Goal: Complete application form: Complete application form

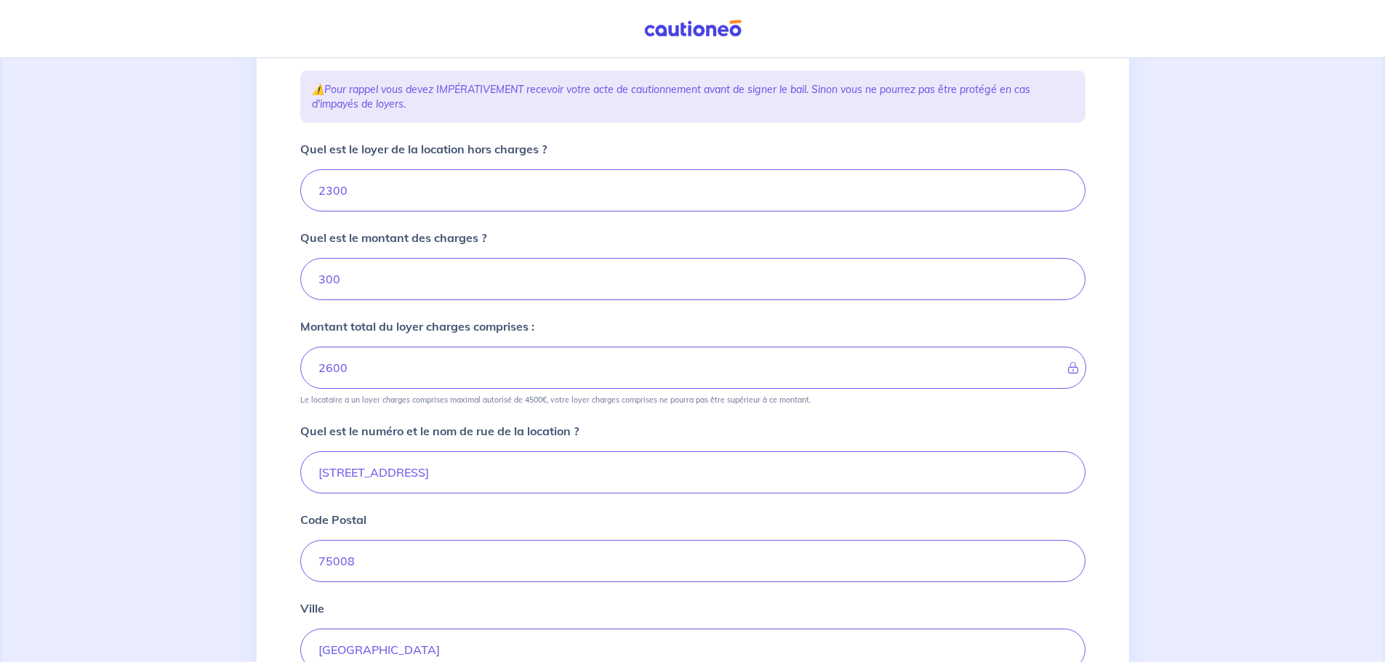
scroll to position [436, 0]
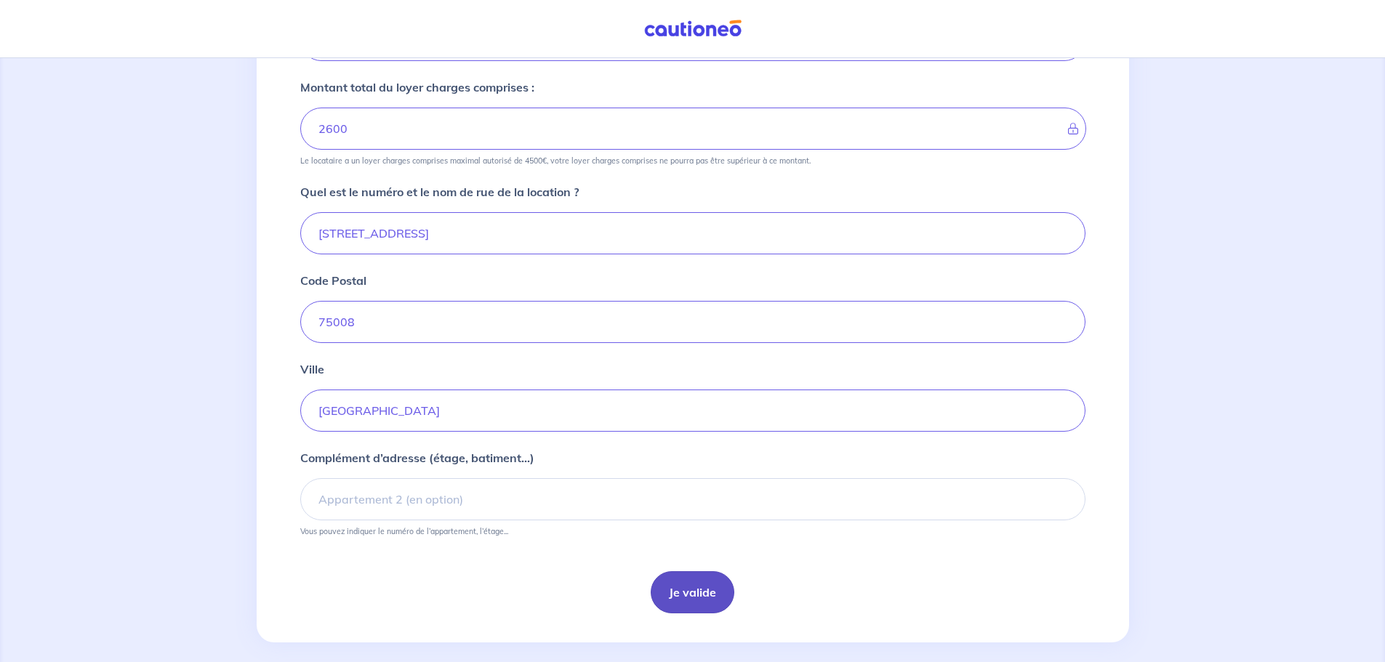
click at [694, 590] on button "Je valide" at bounding box center [693, 592] width 84 height 42
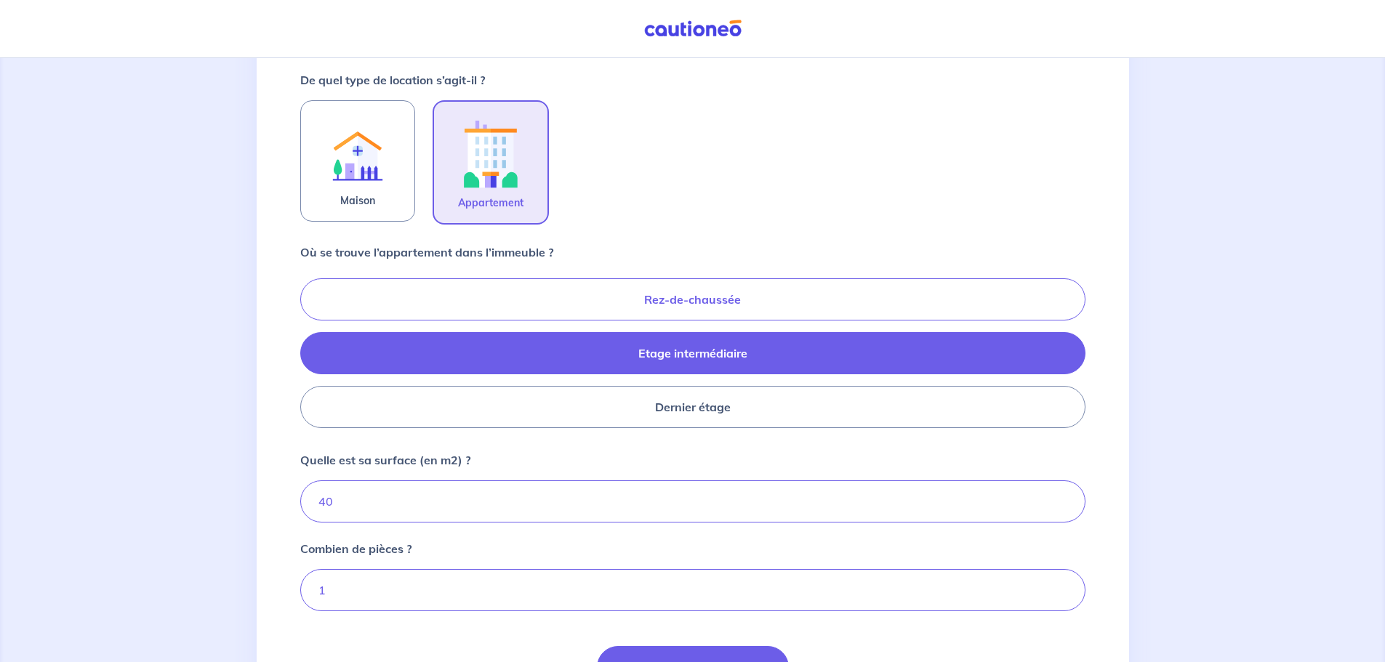
scroll to position [580, 0]
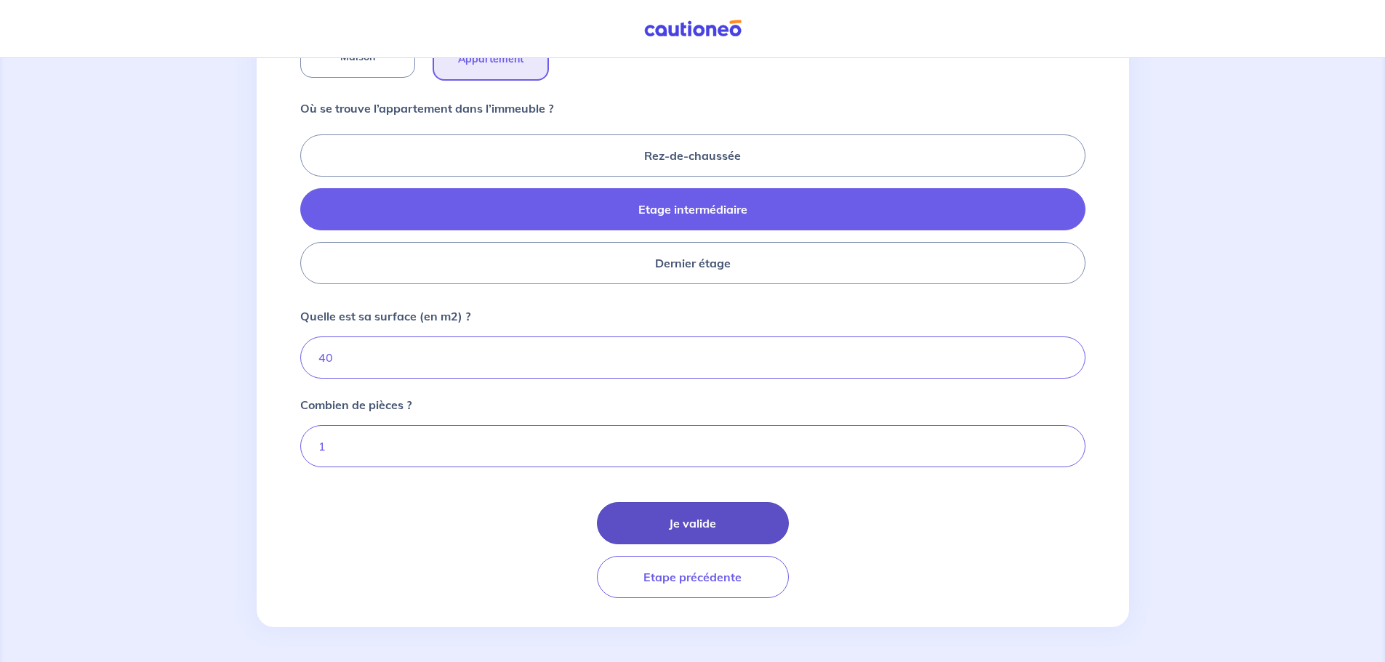
click at [699, 526] on button "Je valide" at bounding box center [693, 523] width 192 height 42
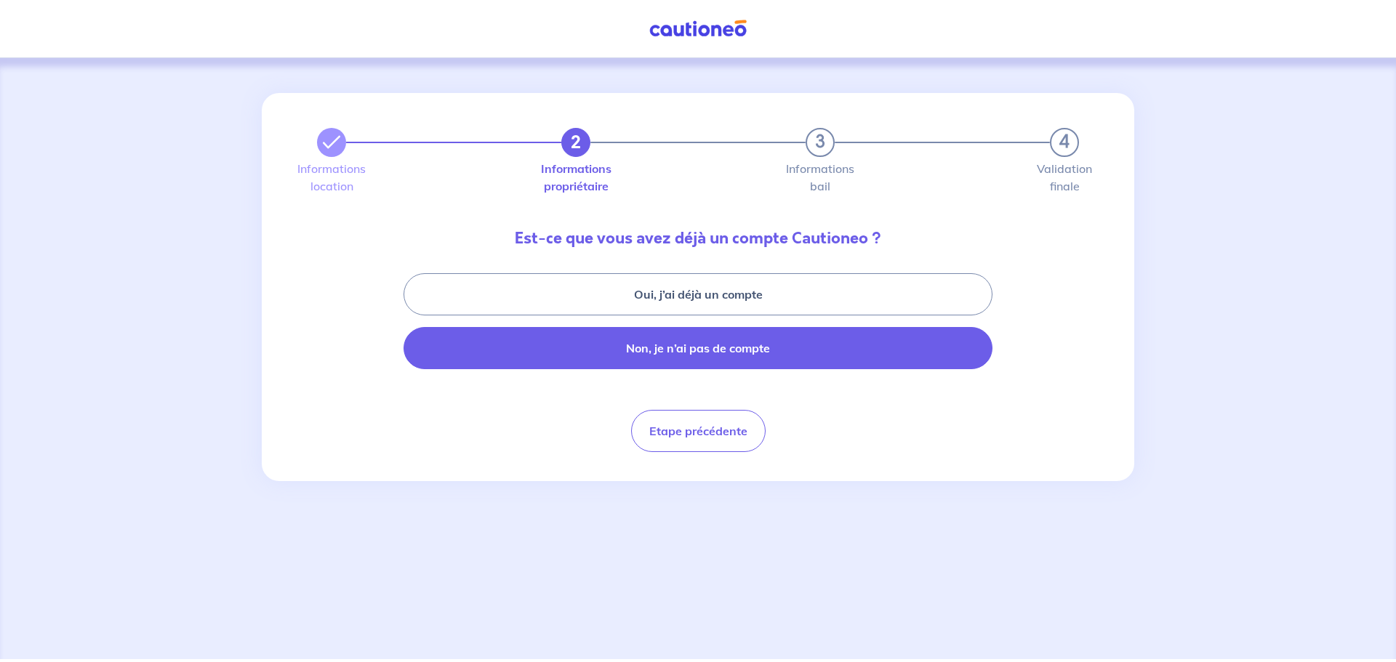
click at [704, 356] on button "Non, je n’ai pas de compte" at bounding box center [698, 348] width 589 height 42
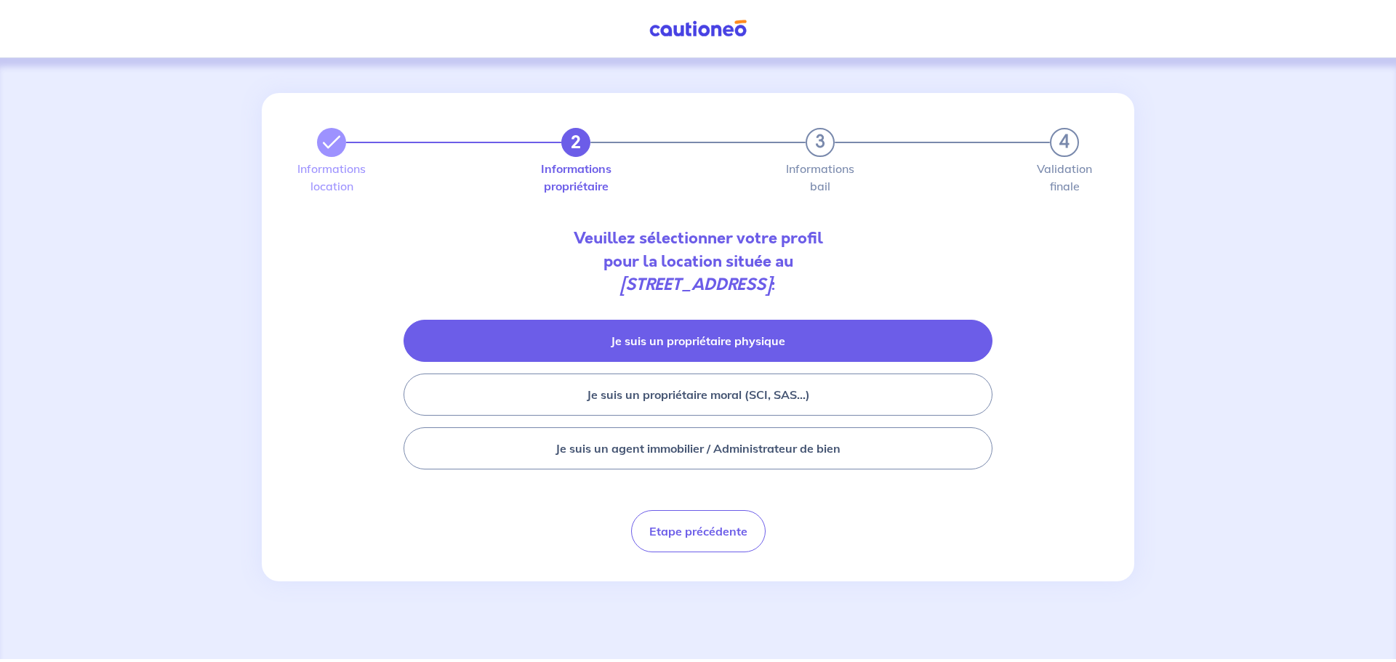
click at [681, 343] on button "Je suis un propriétaire physique" at bounding box center [698, 341] width 589 height 42
select select "FR"
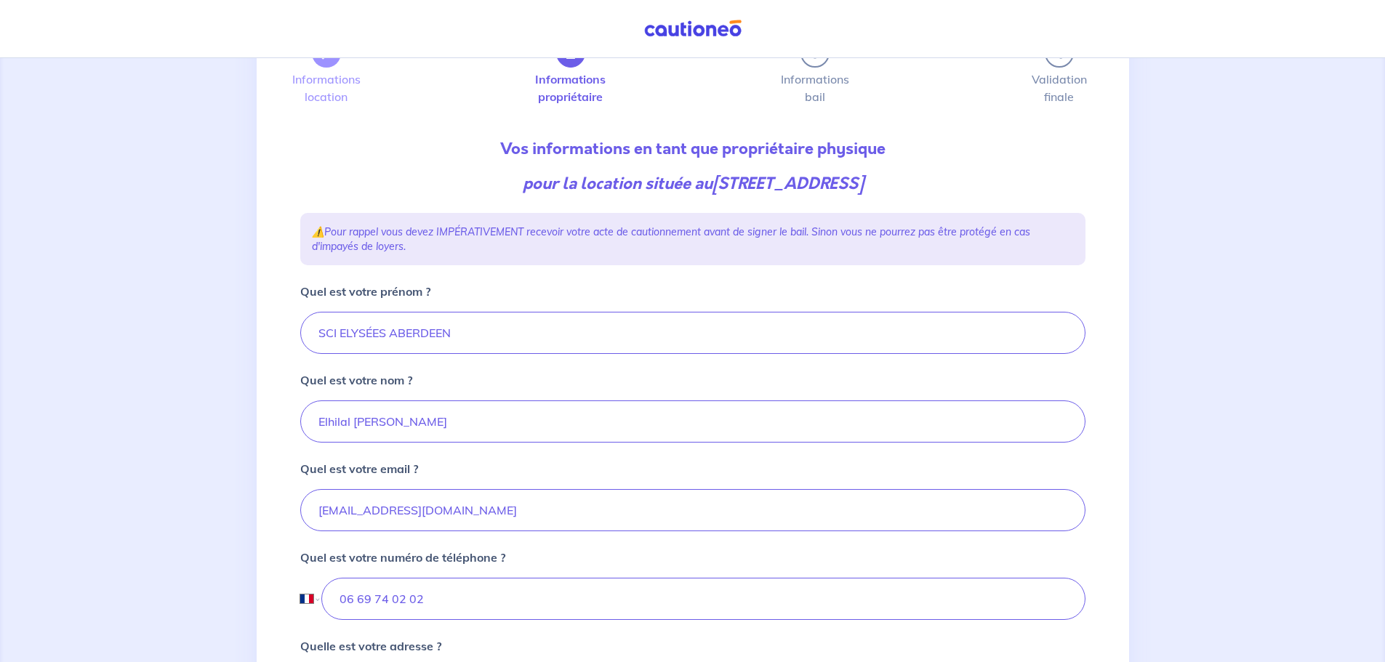
scroll to position [291, 0]
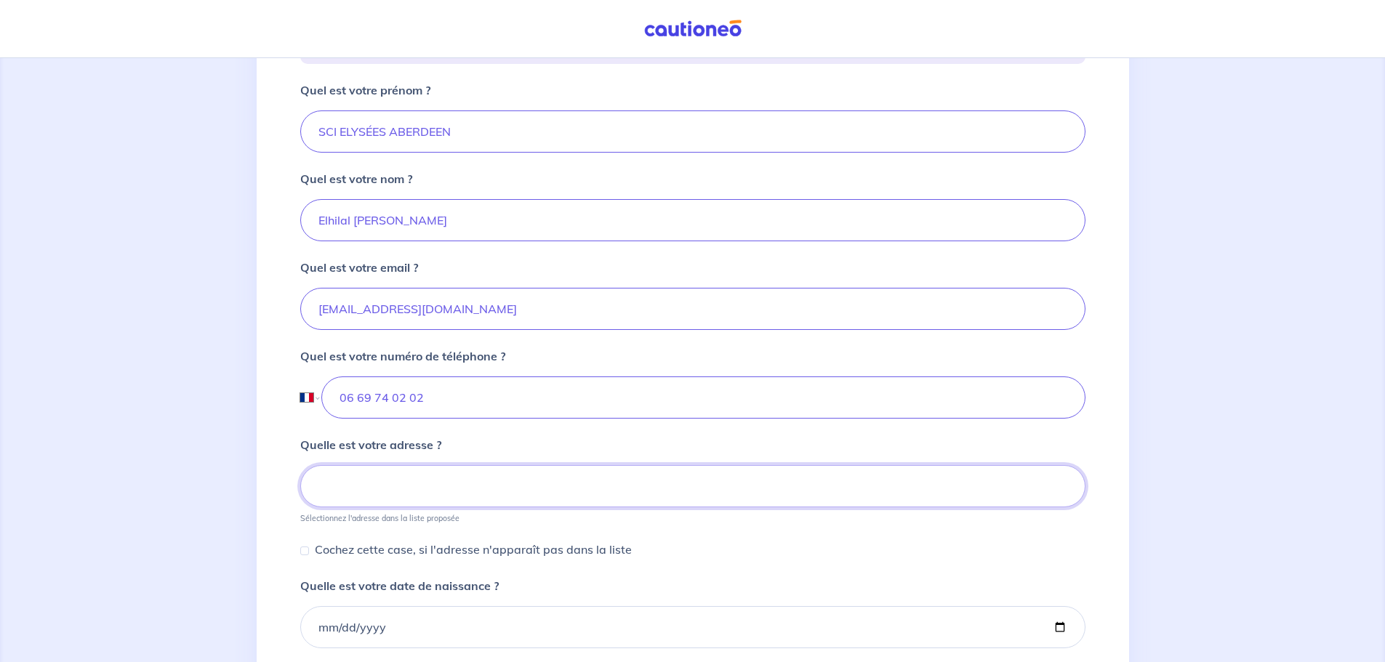
click at [363, 490] on input at bounding box center [692, 486] width 785 height 42
click at [375, 483] on input at bounding box center [692, 486] width 785 height 42
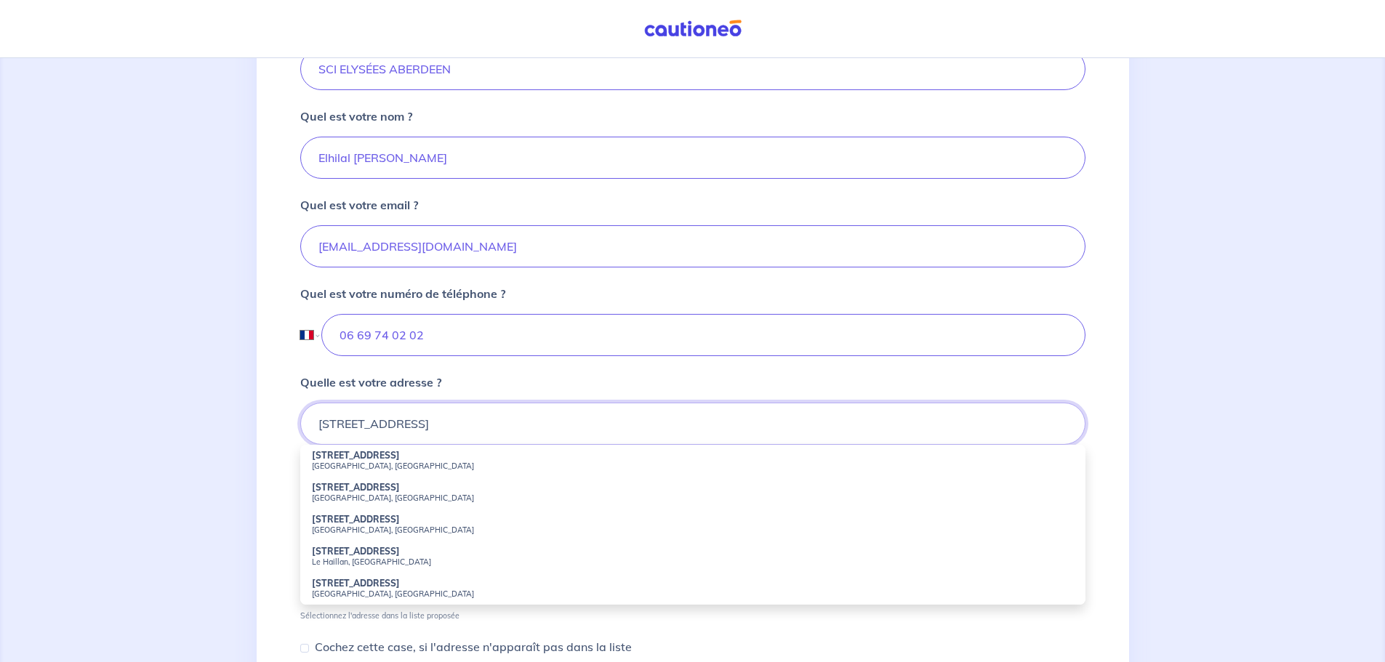
scroll to position [436, 0]
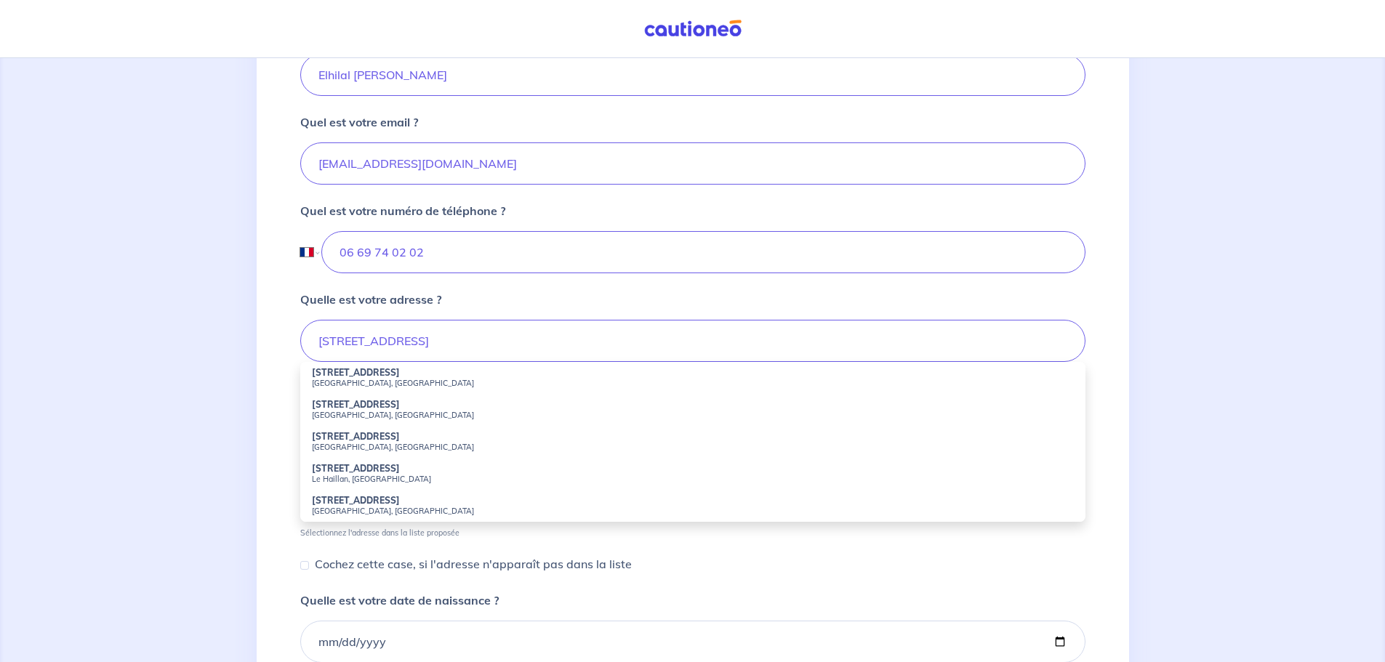
click at [358, 373] on strong "[STREET_ADDRESS]" at bounding box center [356, 372] width 88 height 11
type input "[STREET_ADDRESS]"
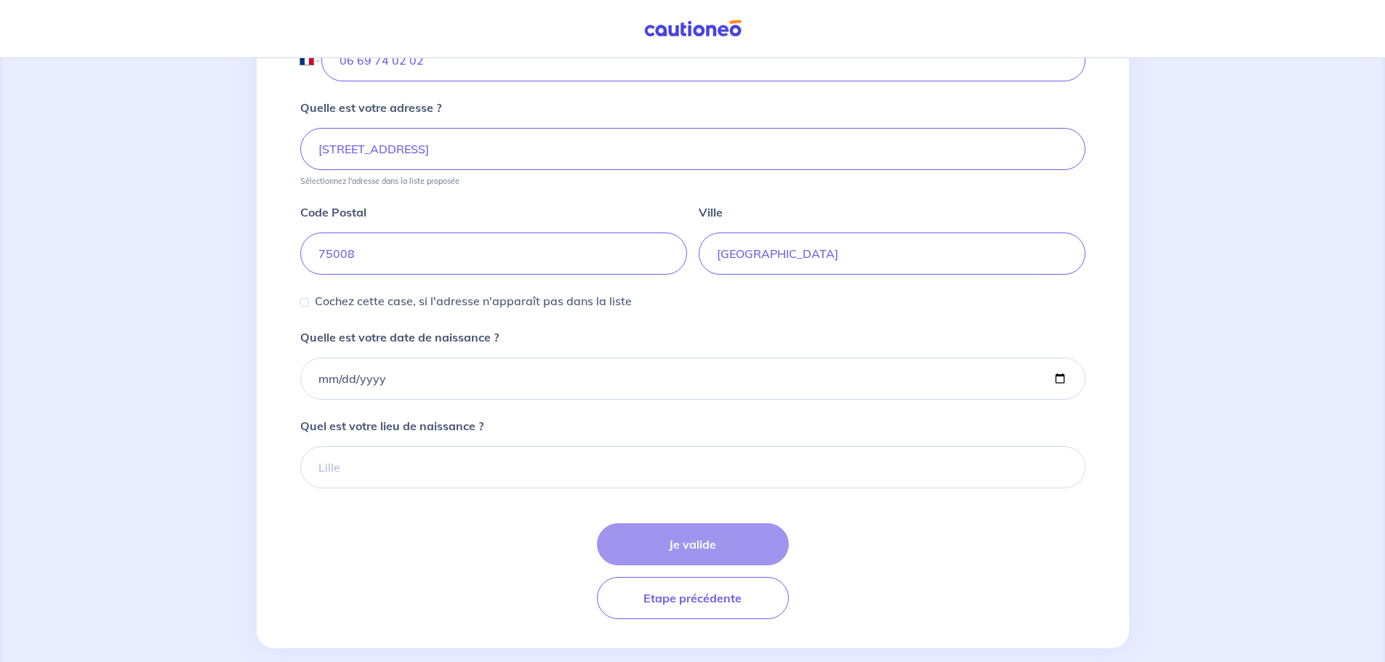
scroll to position [649, 0]
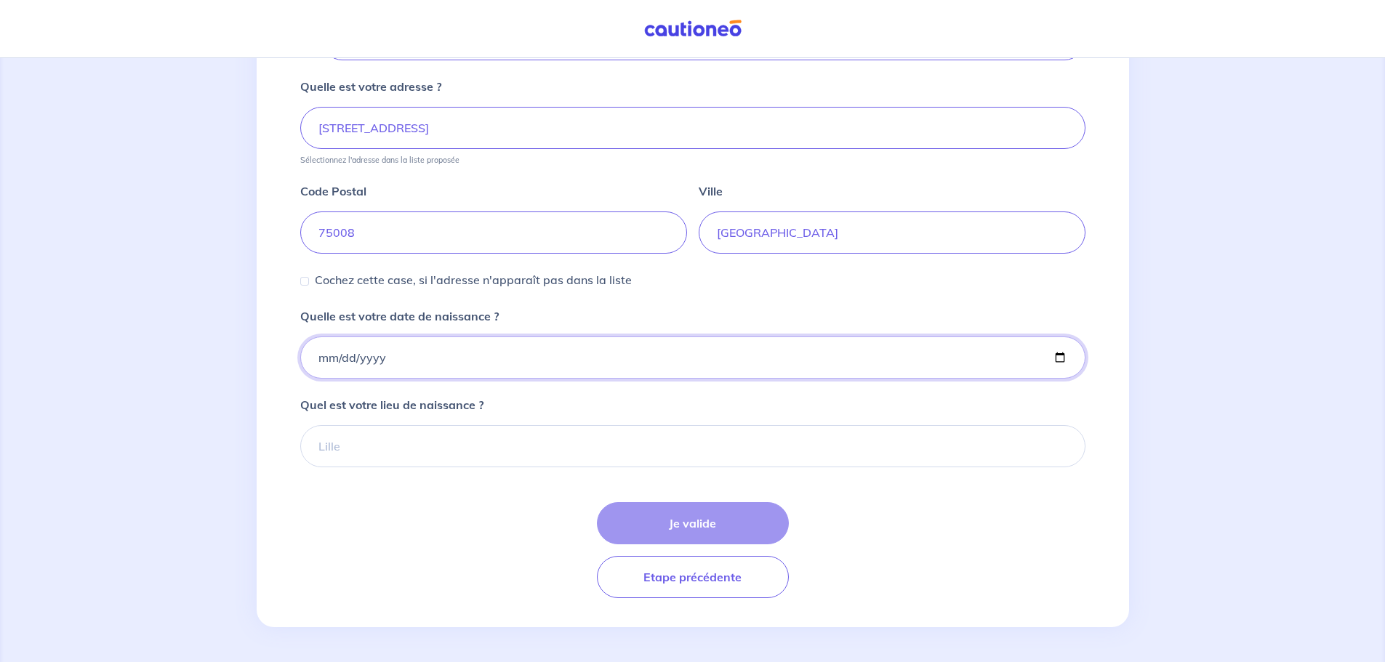
click at [360, 354] on input "Quelle est votre date de naissance ?" at bounding box center [692, 358] width 785 height 42
click at [310, 352] on input "Quelle est votre date de naissance ?" at bounding box center [692, 358] width 785 height 42
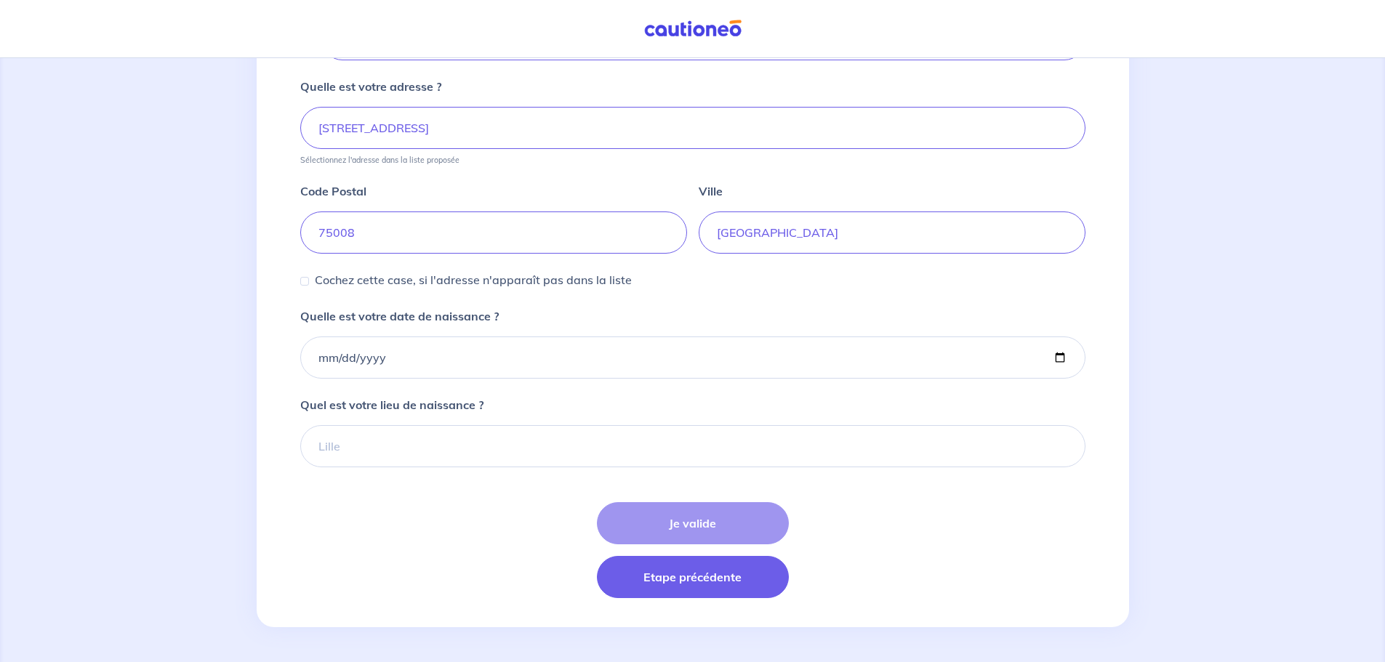
click at [682, 574] on button "Etape précédente" at bounding box center [693, 577] width 192 height 42
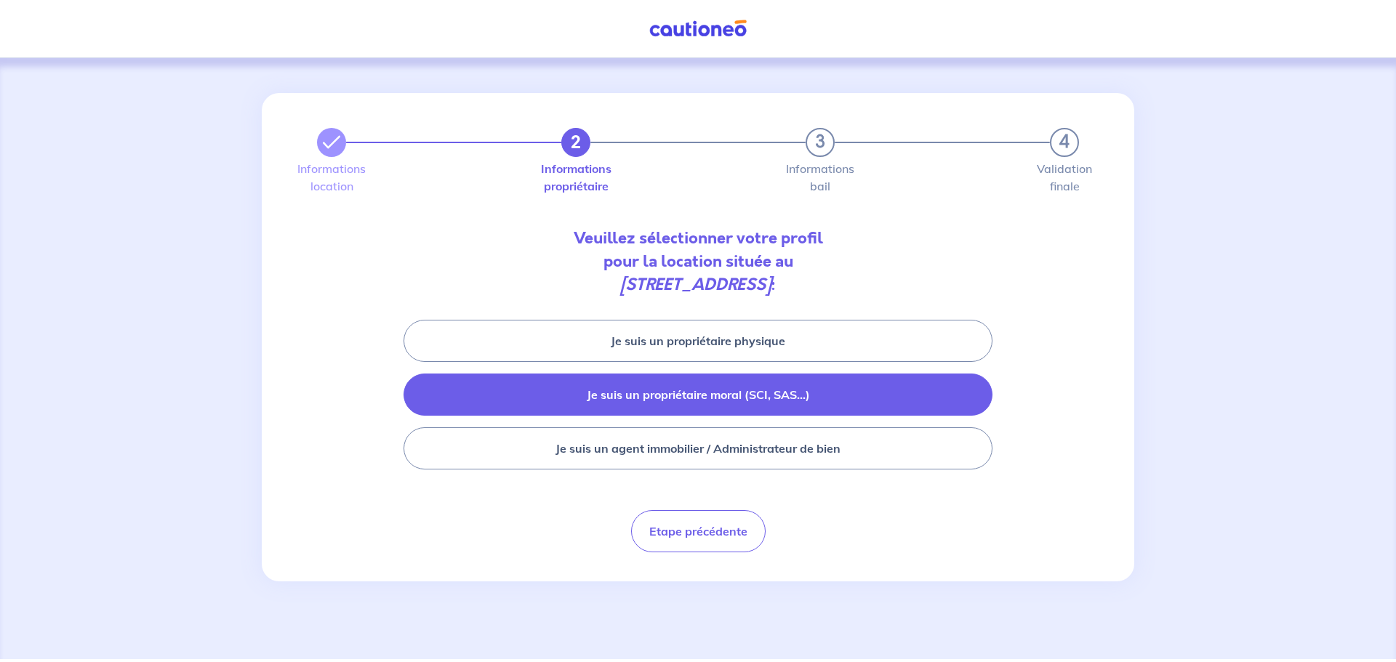
click at [702, 396] on button "Je suis un propriétaire moral (SCI, SAS...)" at bounding box center [698, 395] width 589 height 42
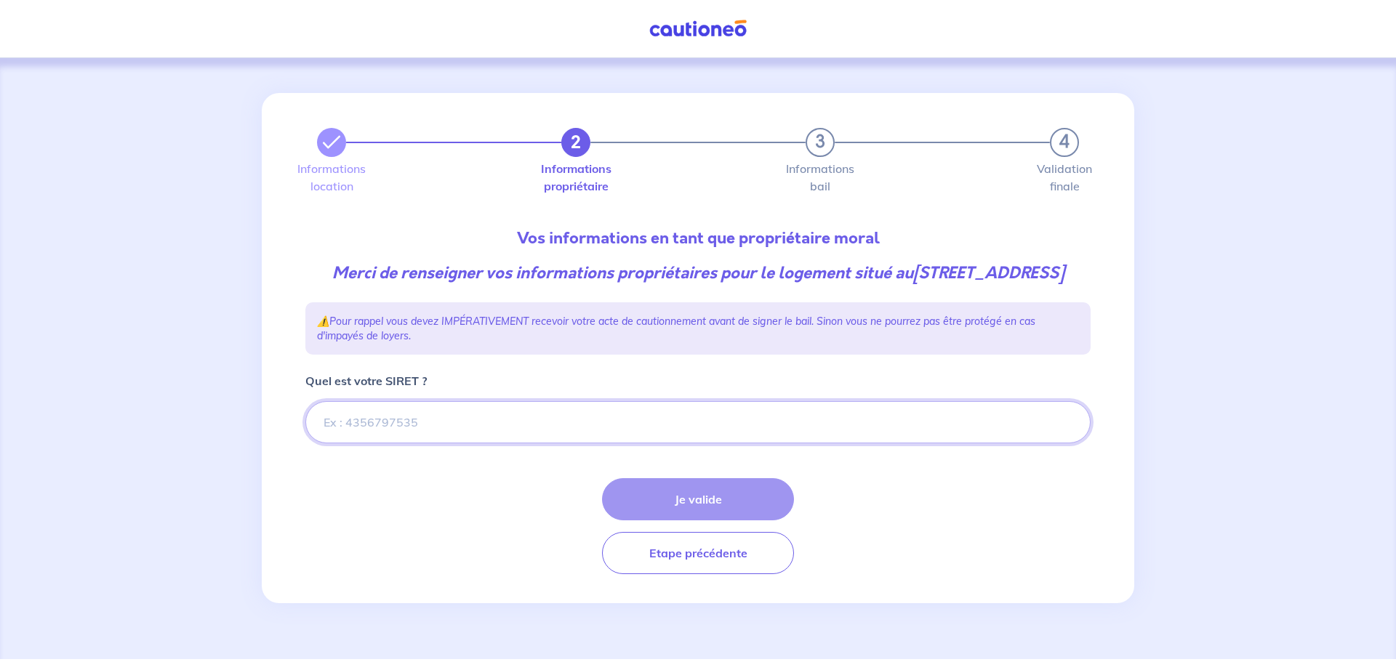
click at [388, 443] on input "Quel est votre SIRET ?" at bounding box center [697, 422] width 785 height 42
click at [378, 443] on input "Quel est votre SIRET ?" at bounding box center [697, 422] width 785 height 42
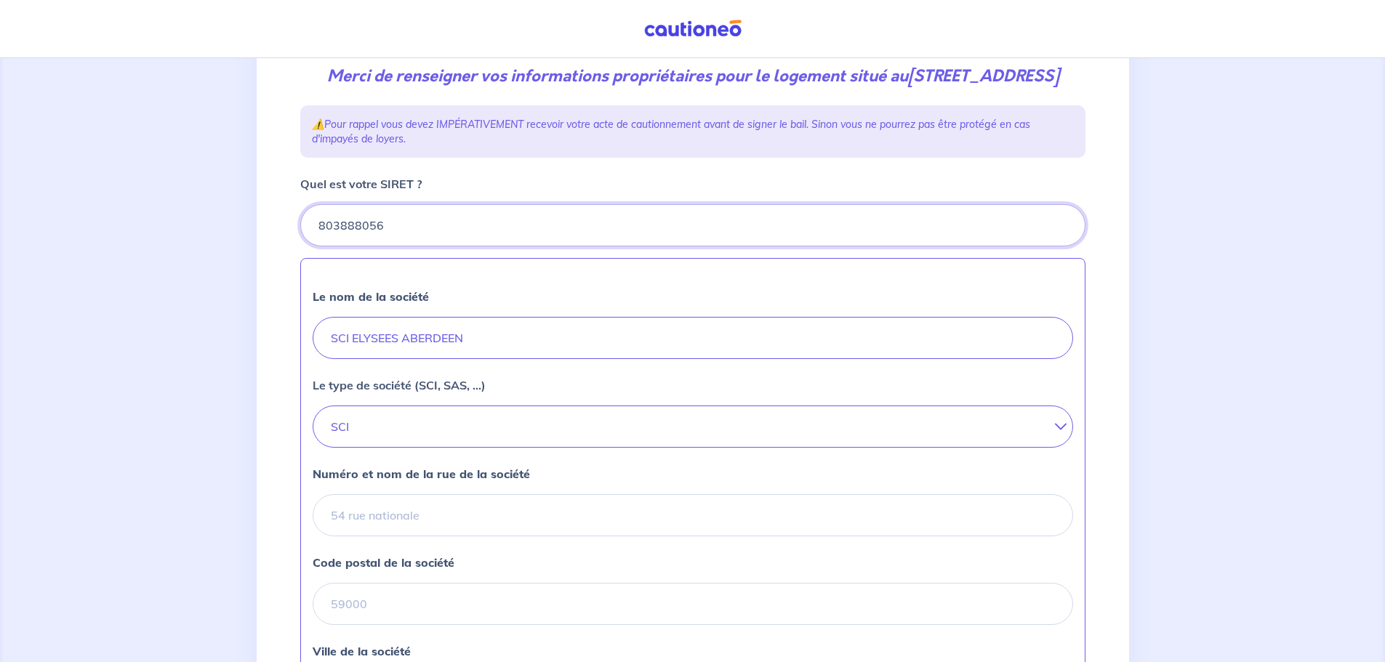
scroll to position [218, 0]
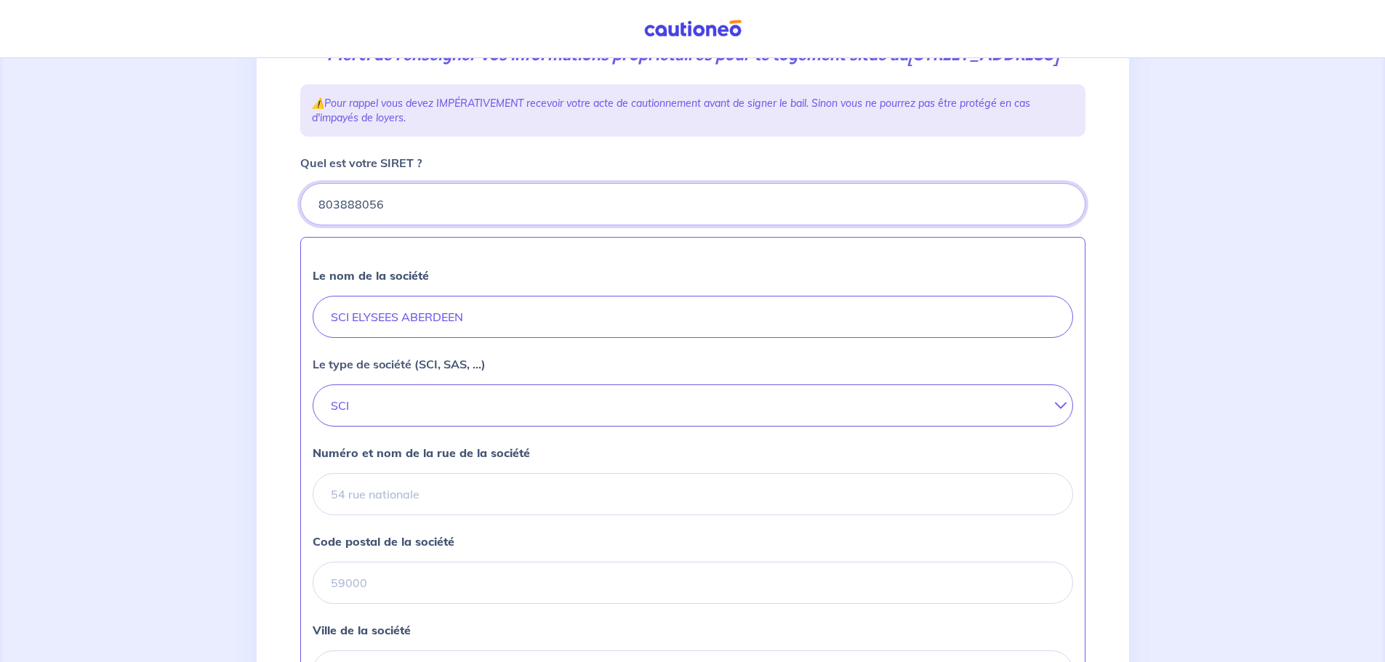
type input "803888056"
click at [377, 515] on input "Numéro et nom de la rue de la société" at bounding box center [693, 494] width 760 height 42
type input "[STREET_ADDRESS]"
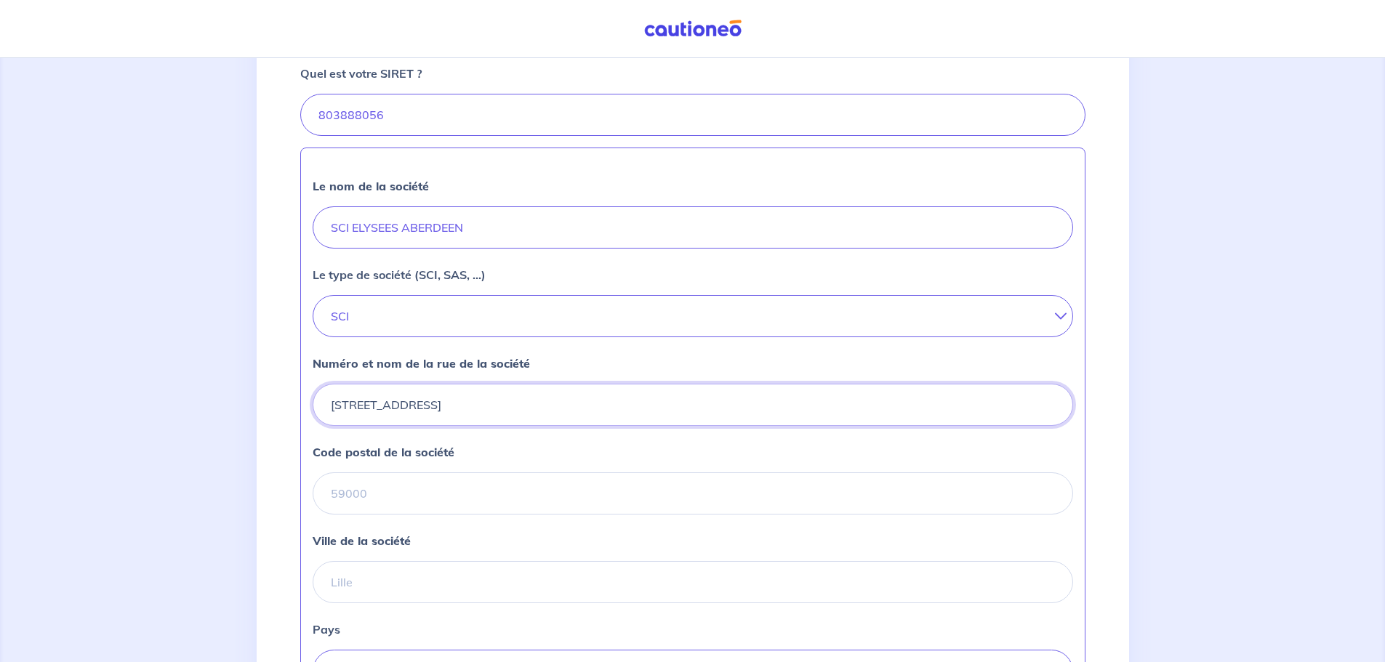
scroll to position [509, 0]
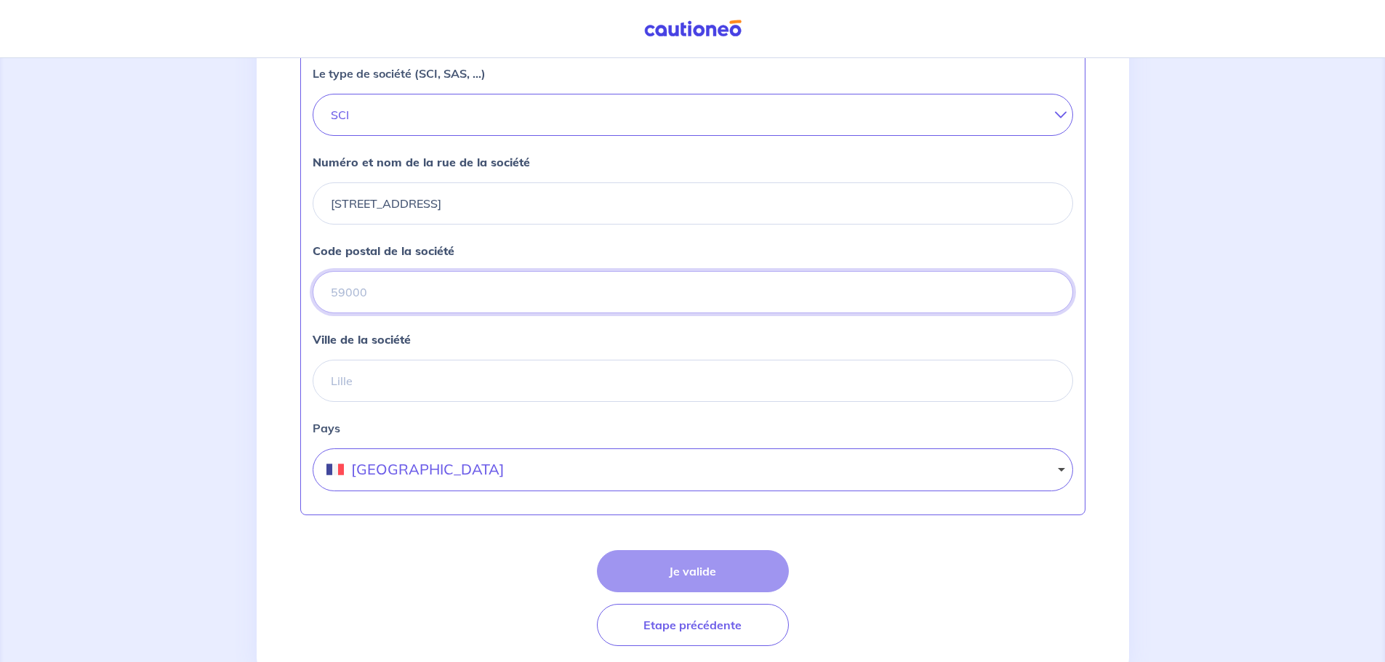
click at [390, 313] on input "Code postal de la société" at bounding box center [693, 292] width 760 height 42
type input "75008"
type input "[GEOGRAPHIC_DATA]"
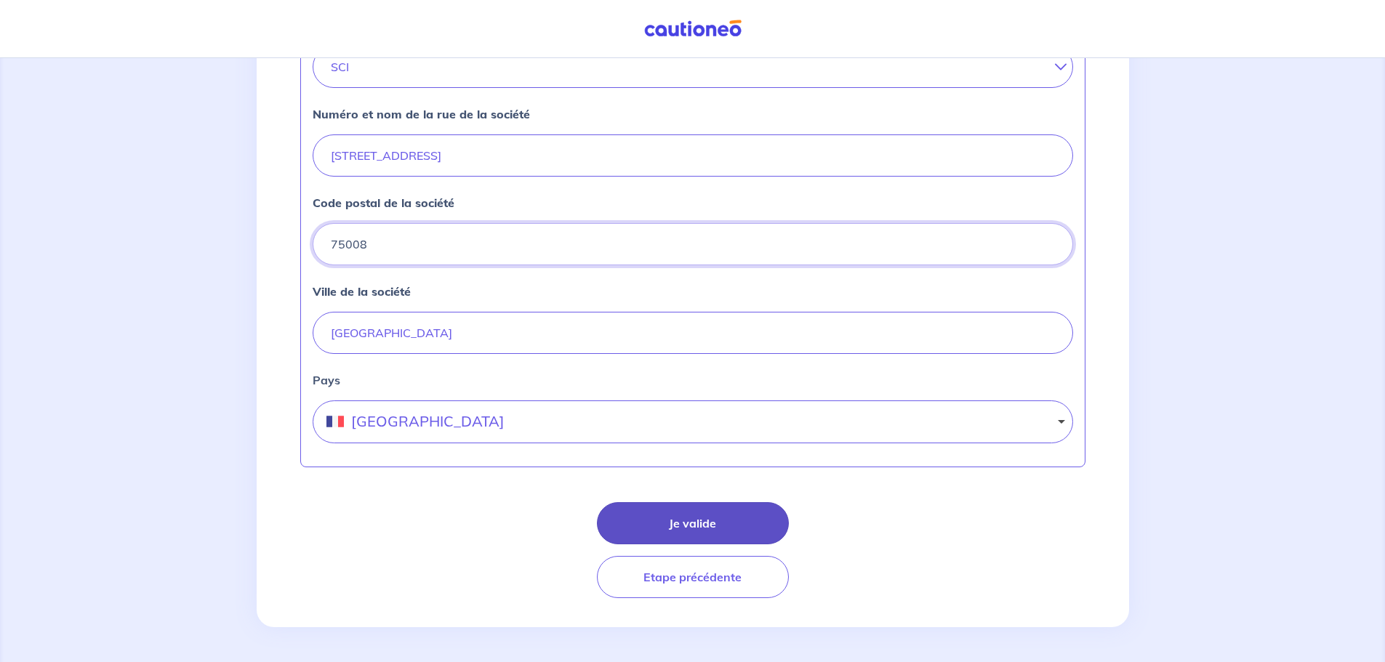
scroll to position [580, 0]
click at [688, 527] on button "Je valide" at bounding box center [693, 523] width 192 height 42
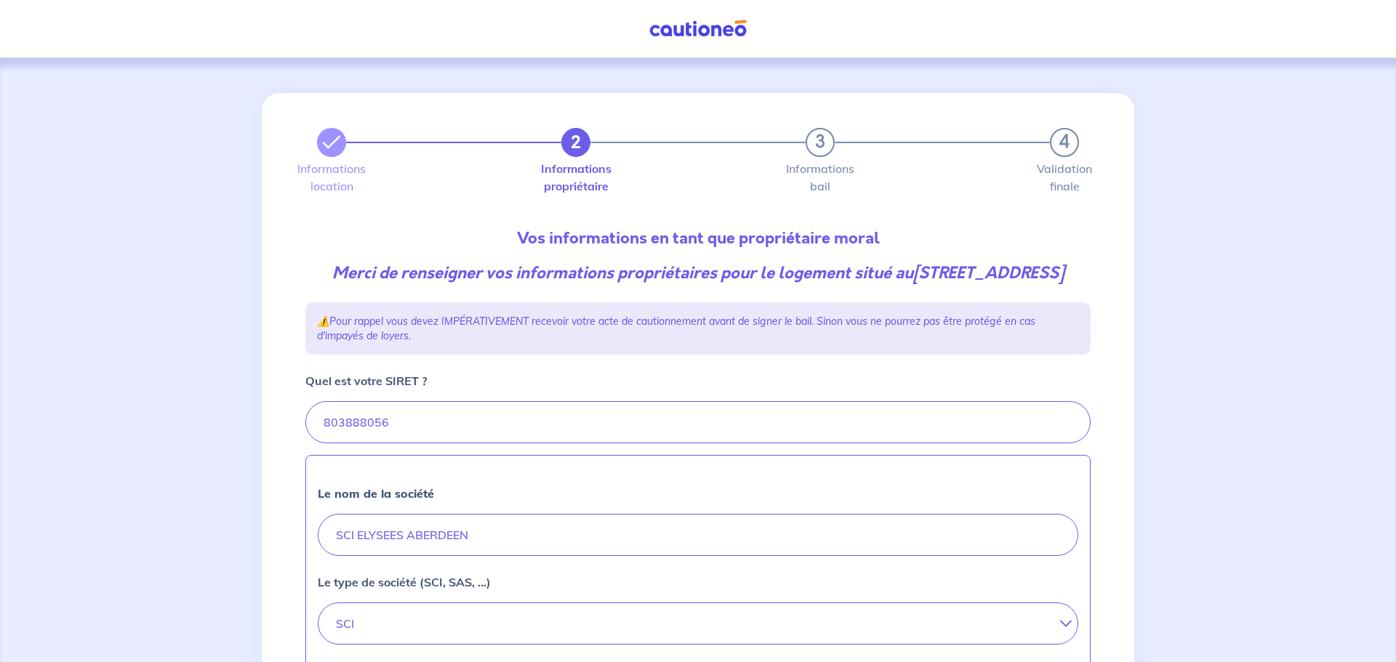
select select "FR"
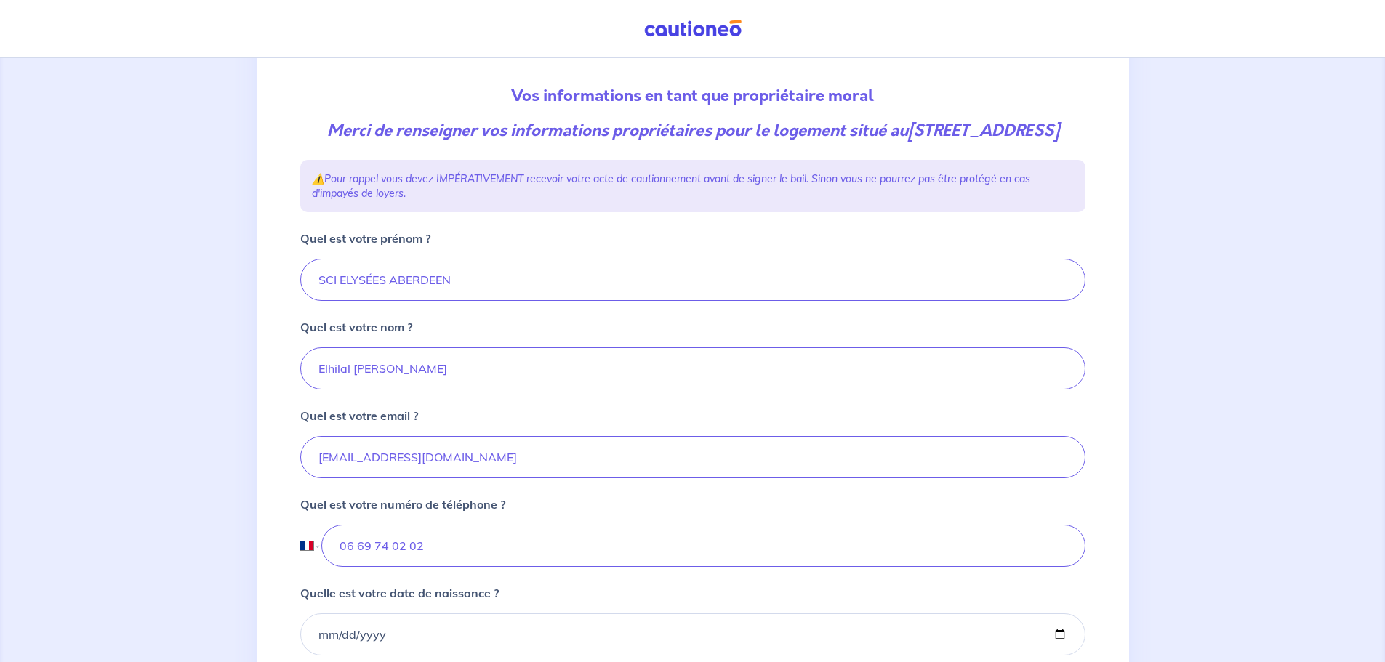
scroll to position [436, 0]
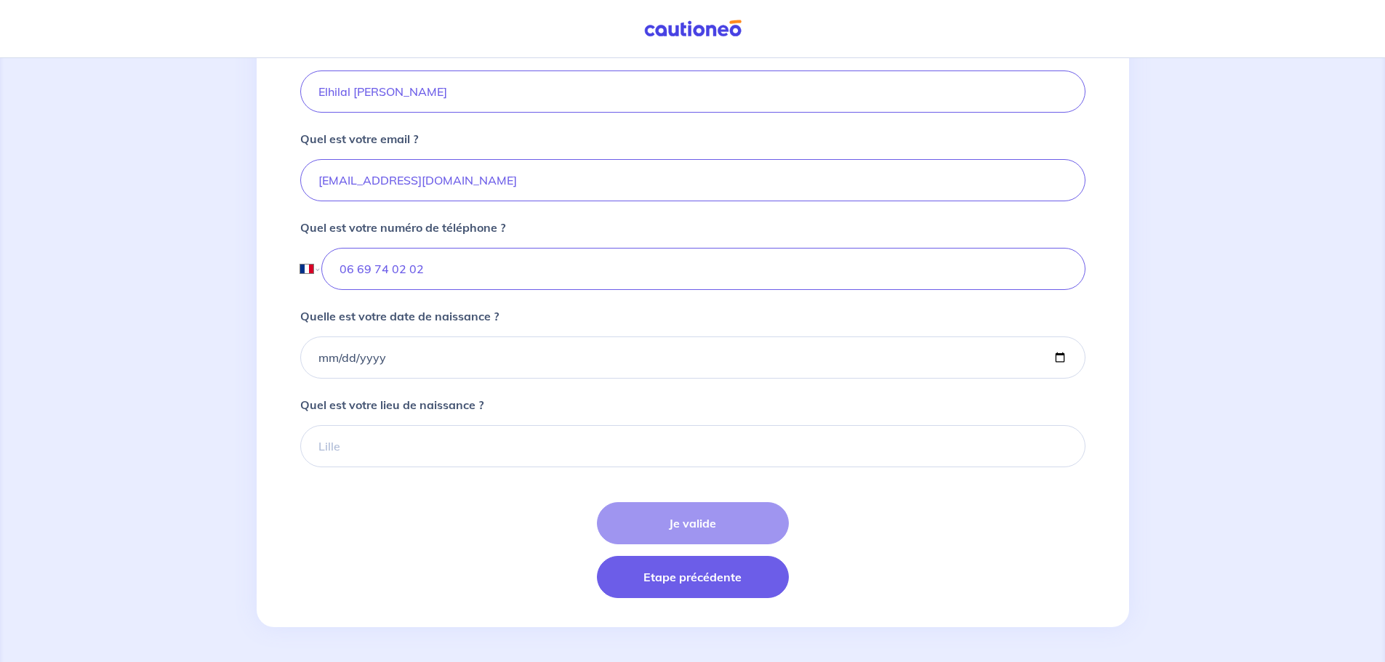
click at [642, 581] on button "Etape précédente" at bounding box center [693, 577] width 192 height 42
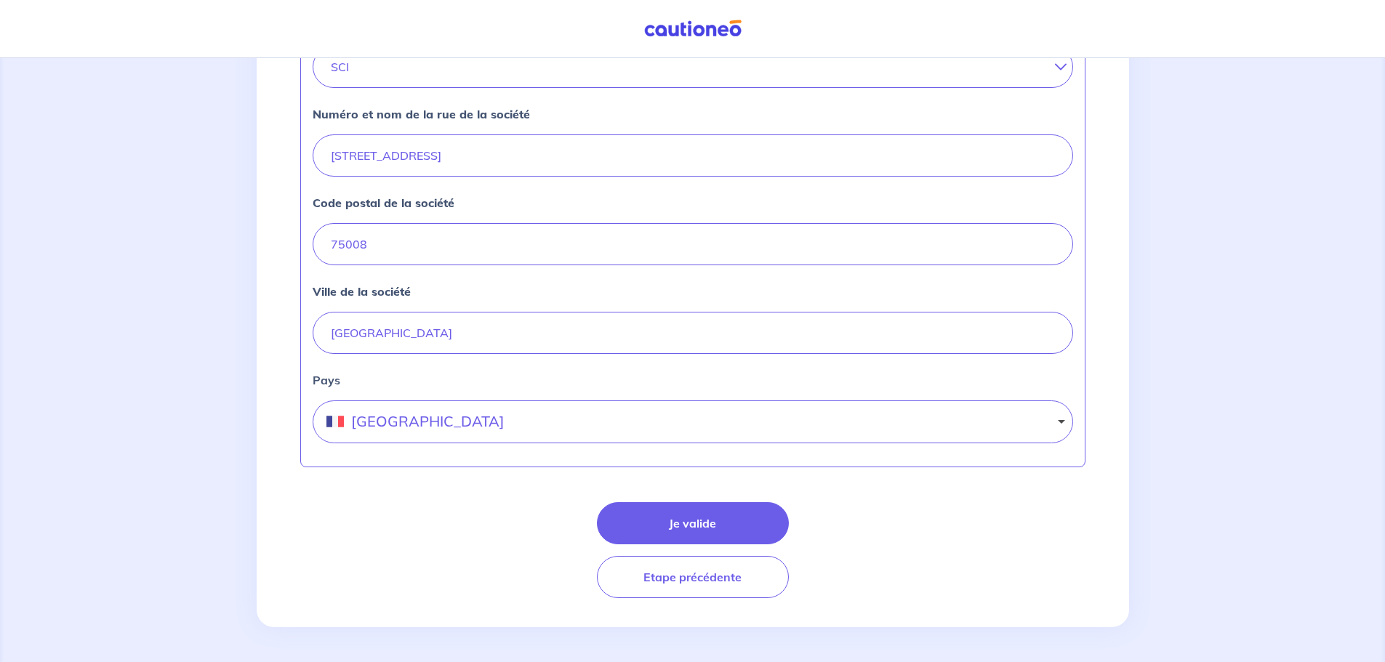
scroll to position [580, 0]
click at [690, 523] on button "Je valide" at bounding box center [693, 523] width 192 height 42
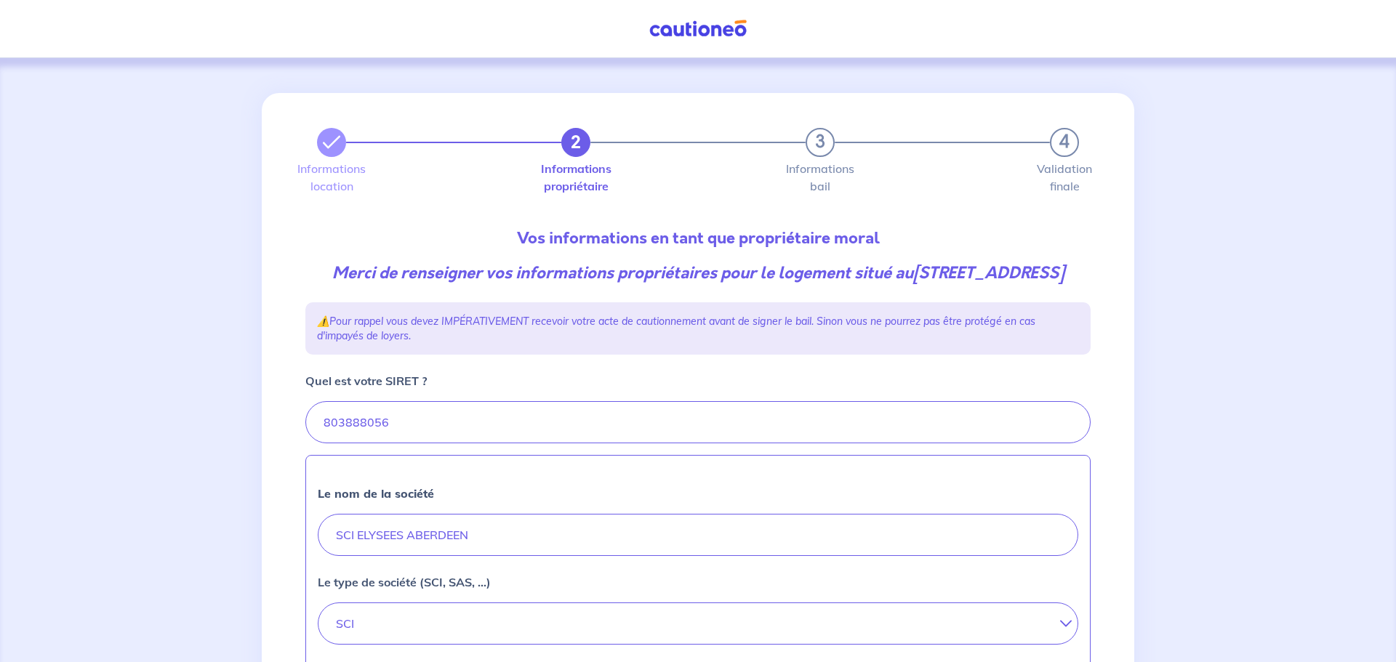
select select "FR"
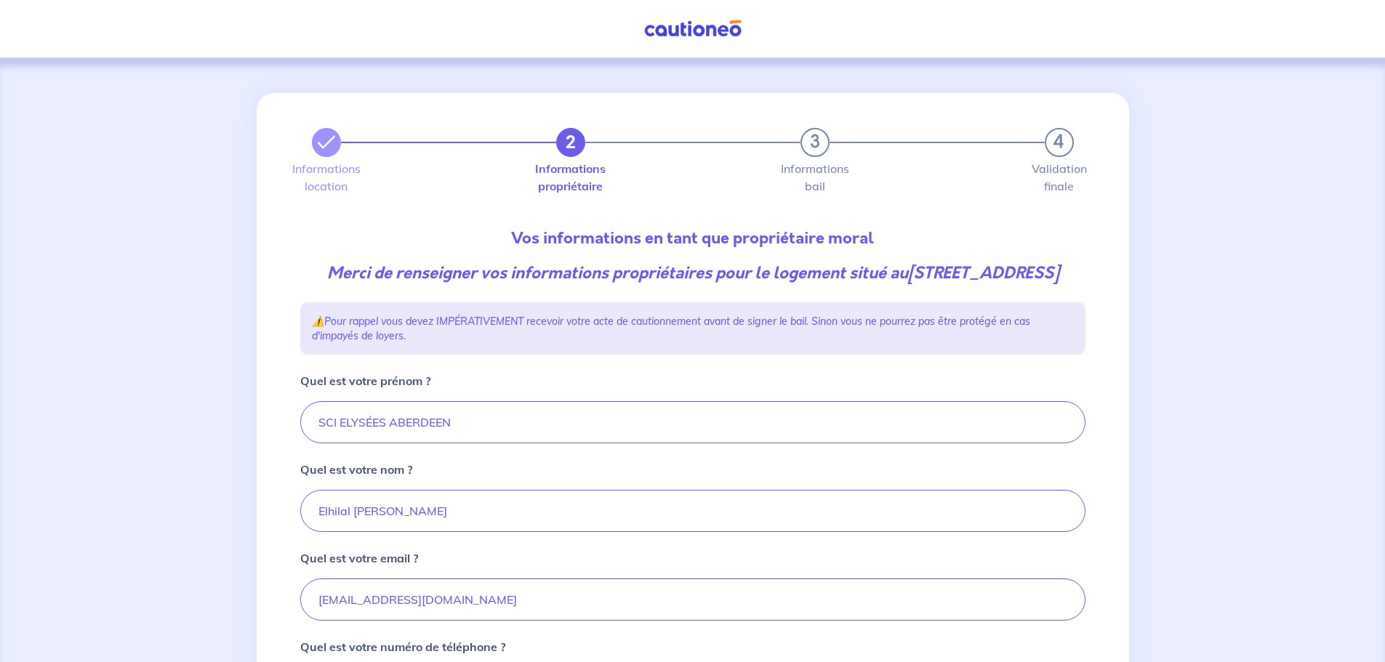
scroll to position [364, 0]
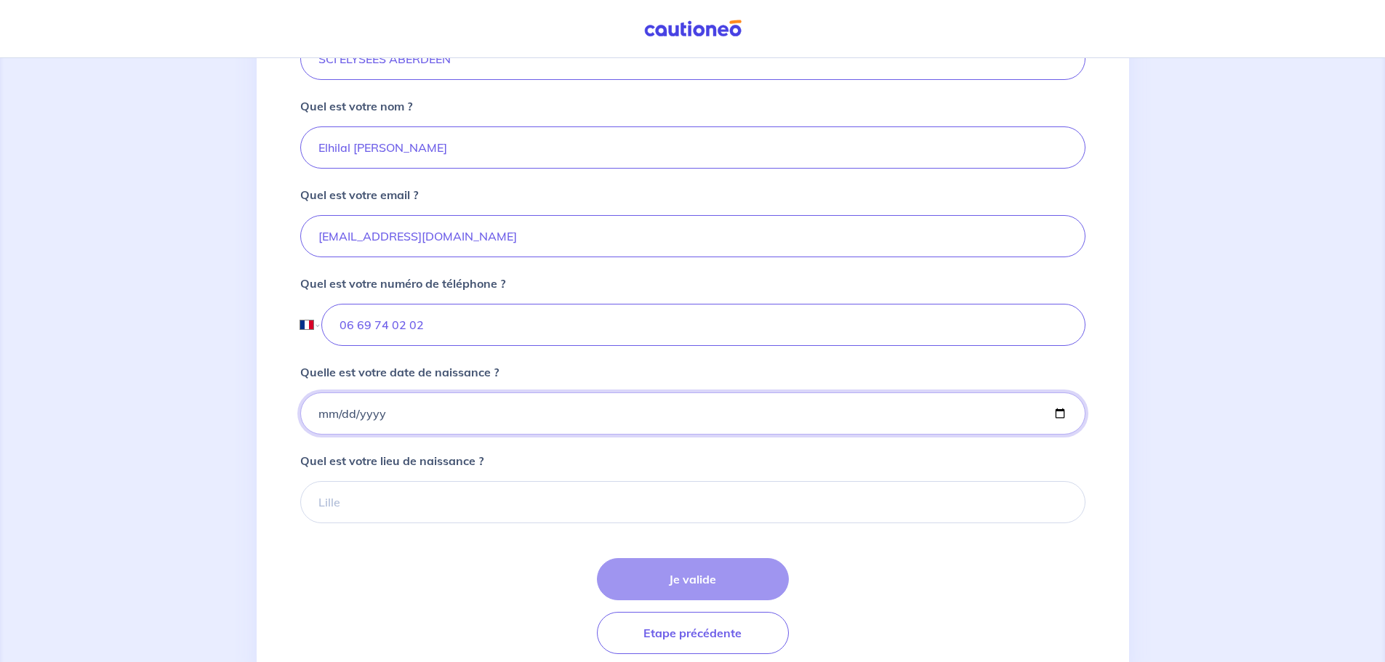
click at [384, 430] on input "Quelle est votre date de naissance ?" at bounding box center [692, 414] width 785 height 42
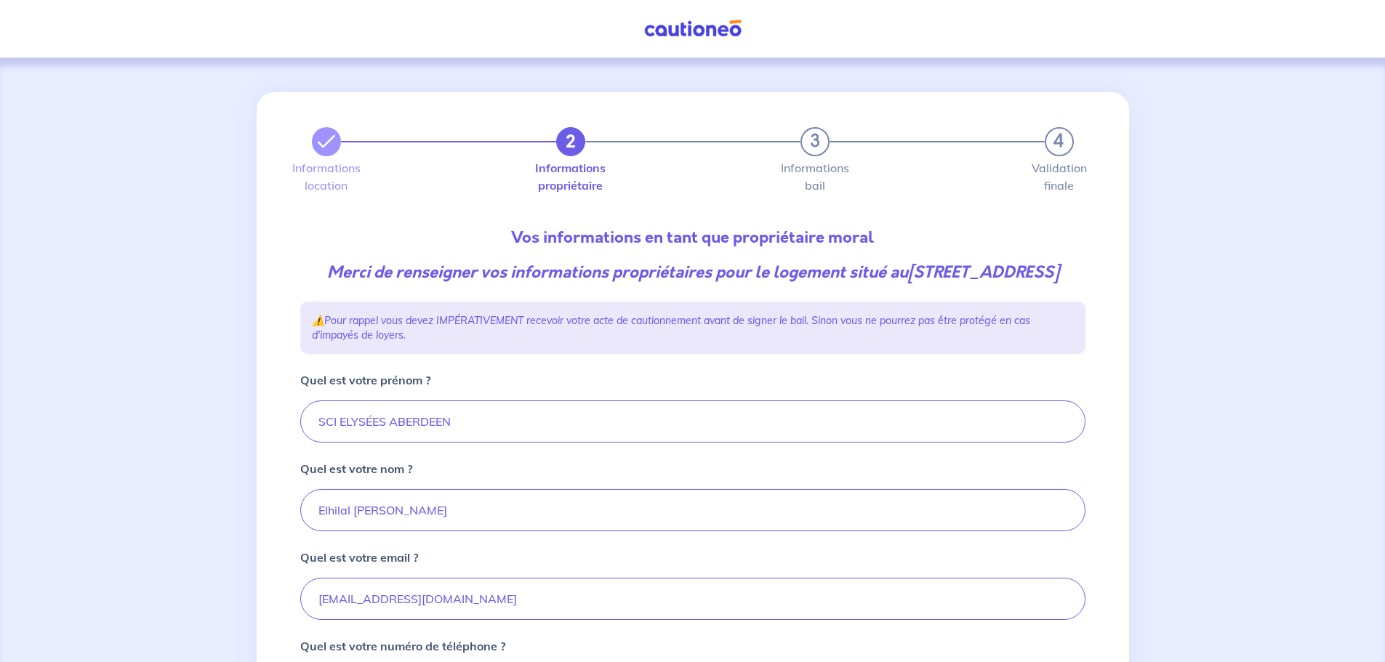
scroll to position [0, 0]
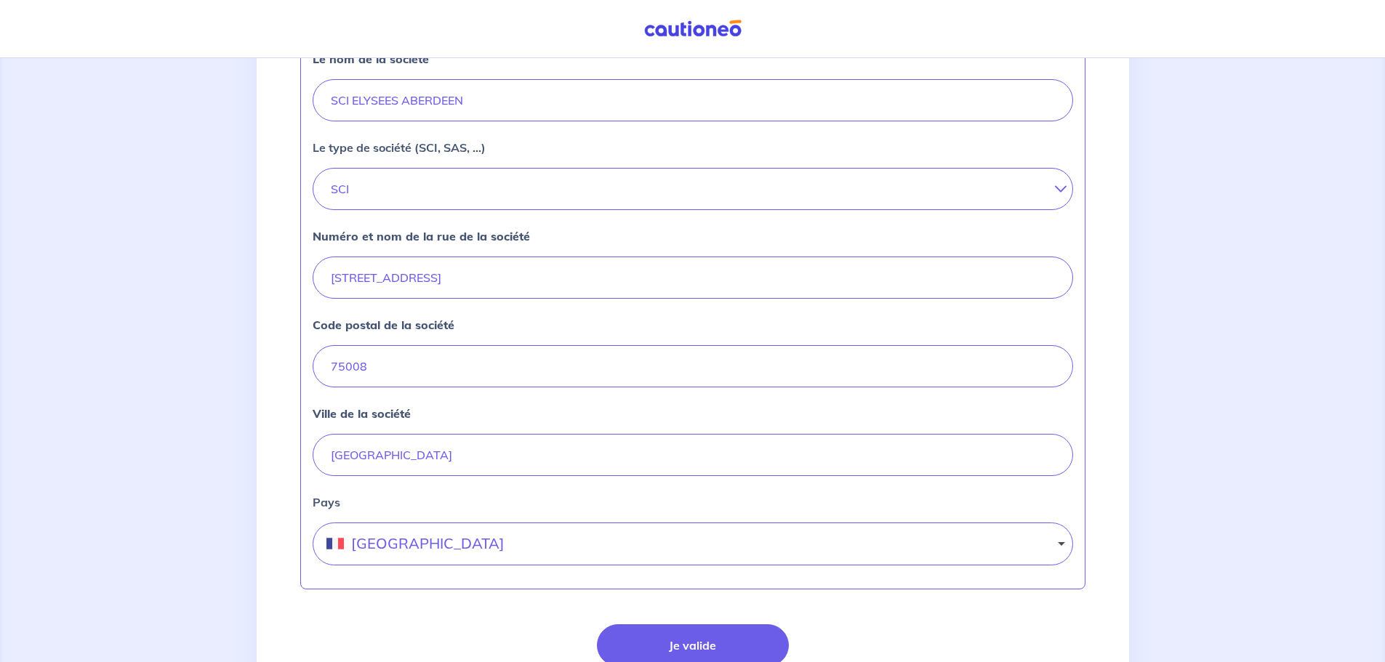
scroll to position [436, 0]
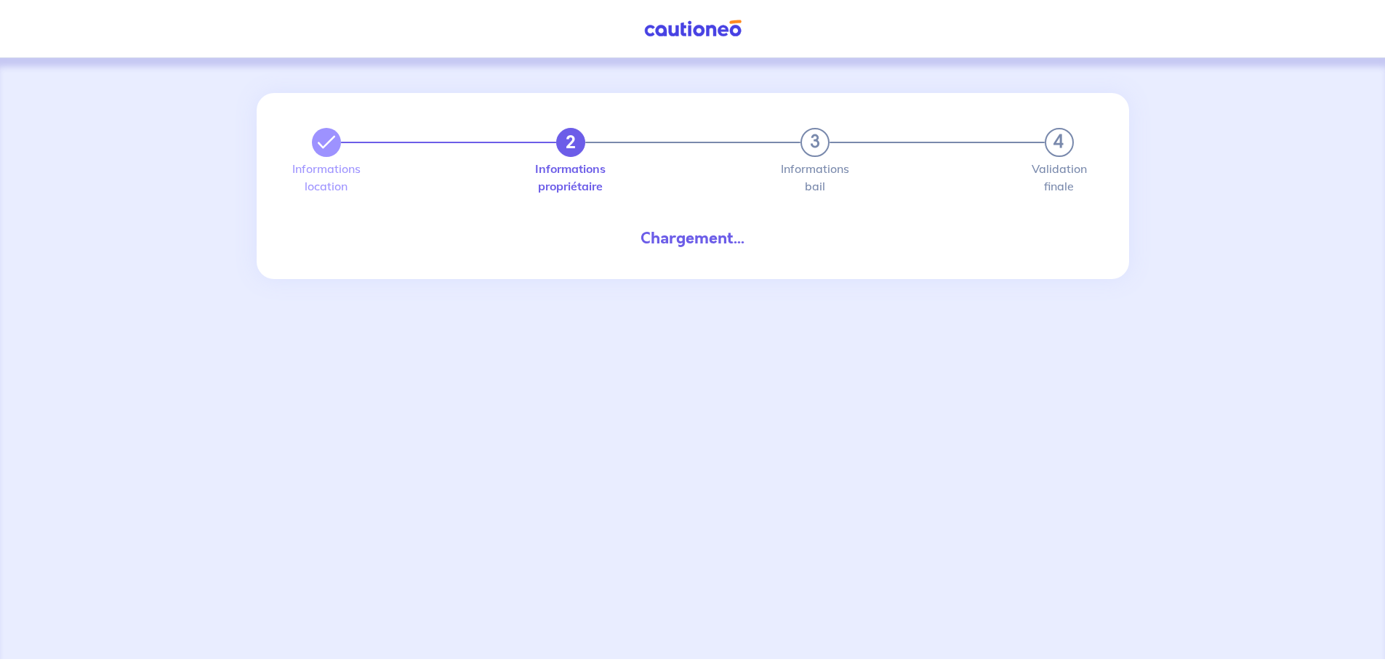
select select "FR"
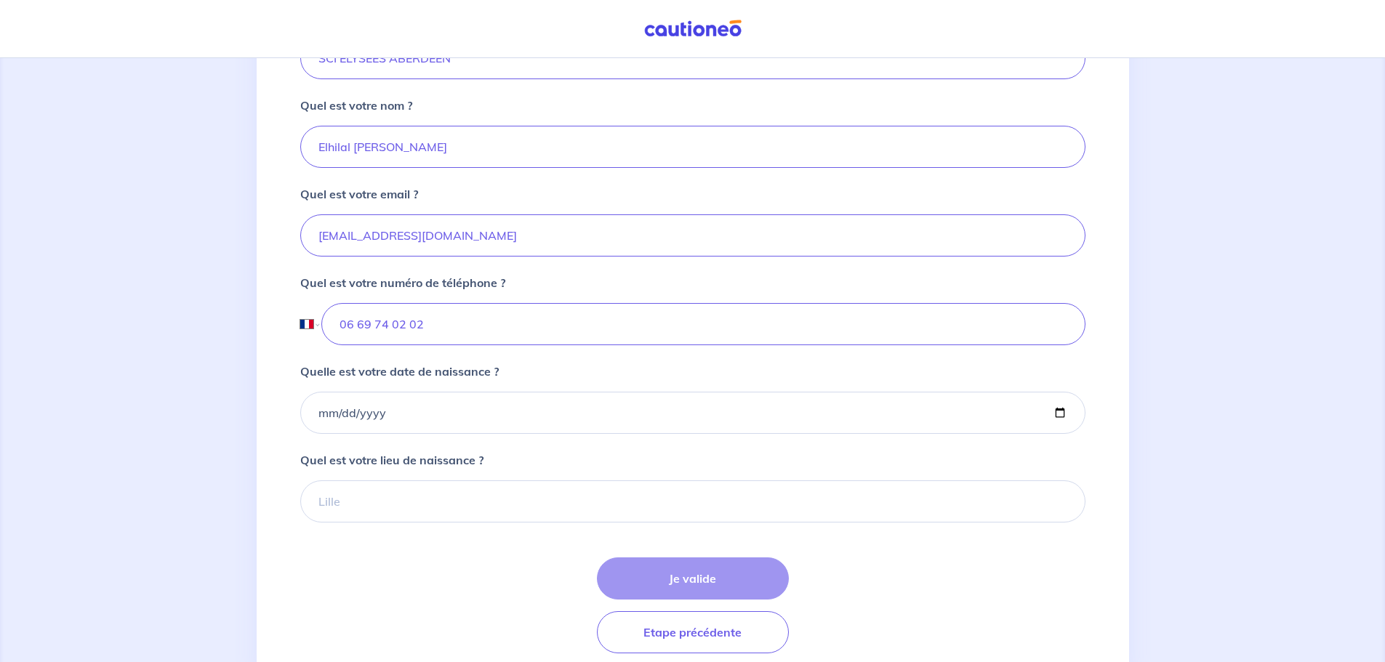
scroll to position [443, 0]
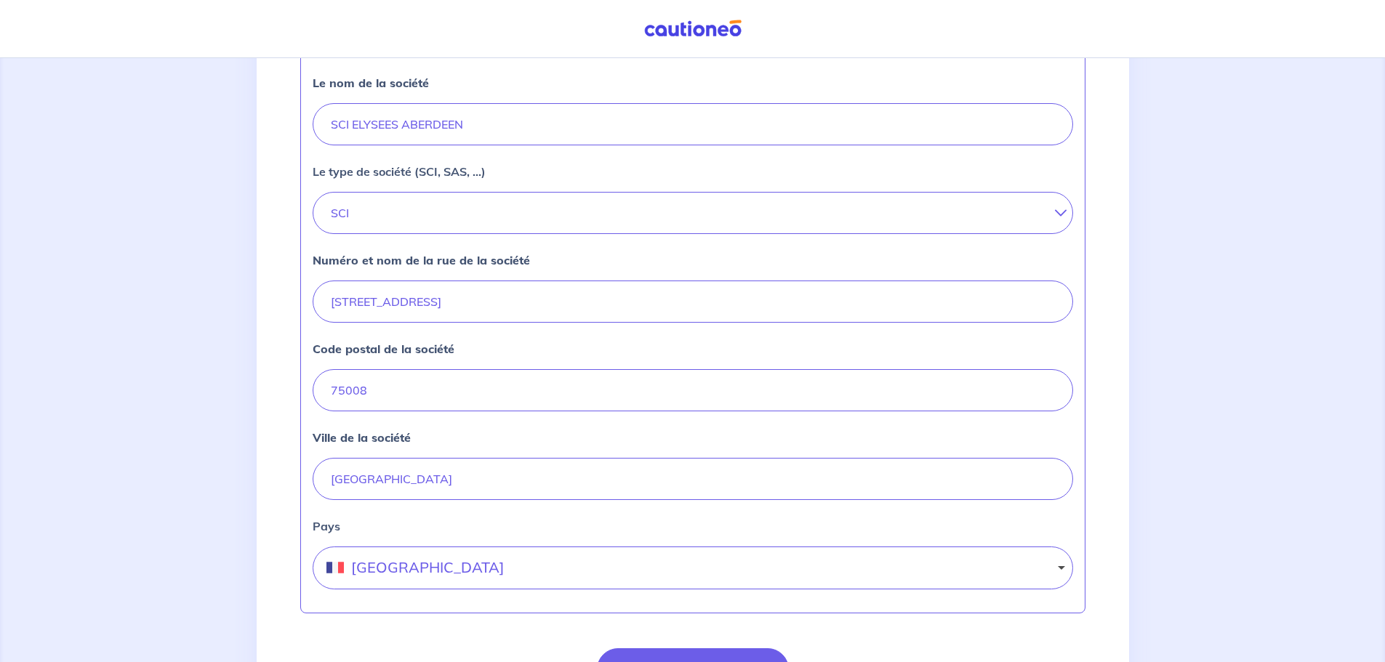
scroll to position [436, 0]
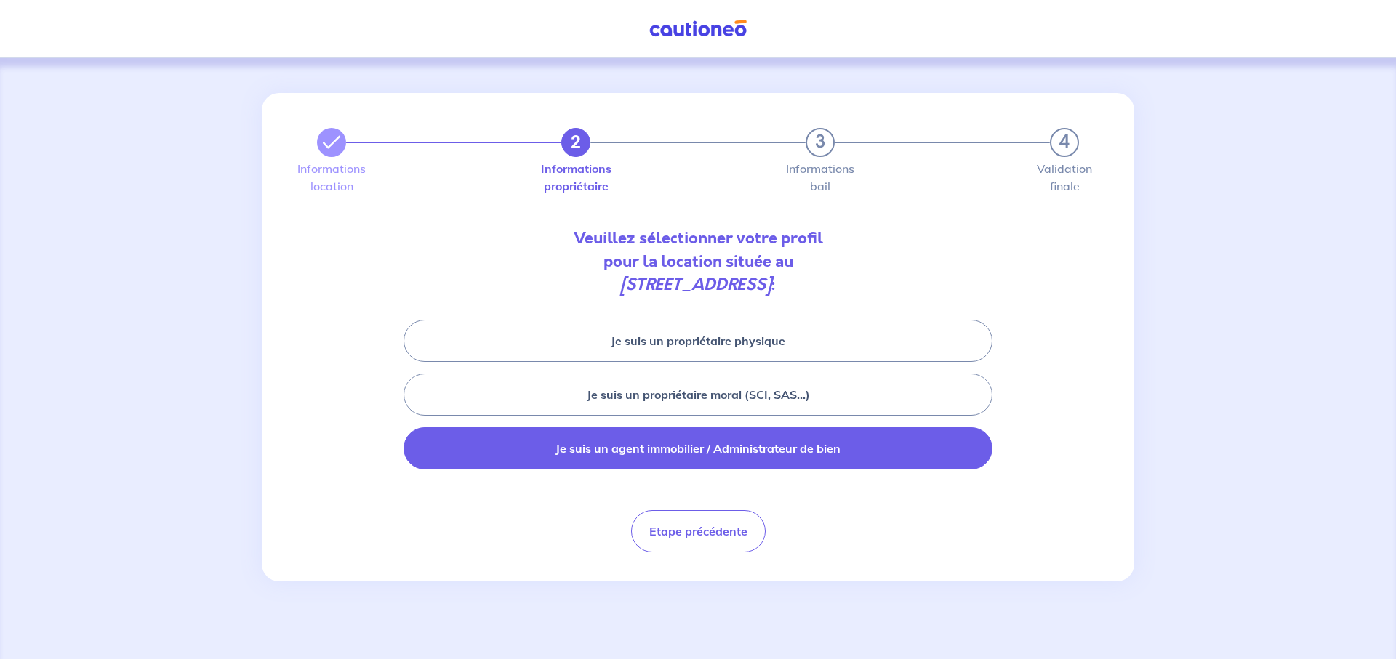
click at [662, 451] on button "Je suis un agent immobilier / Administrateur de bien" at bounding box center [698, 448] width 589 height 42
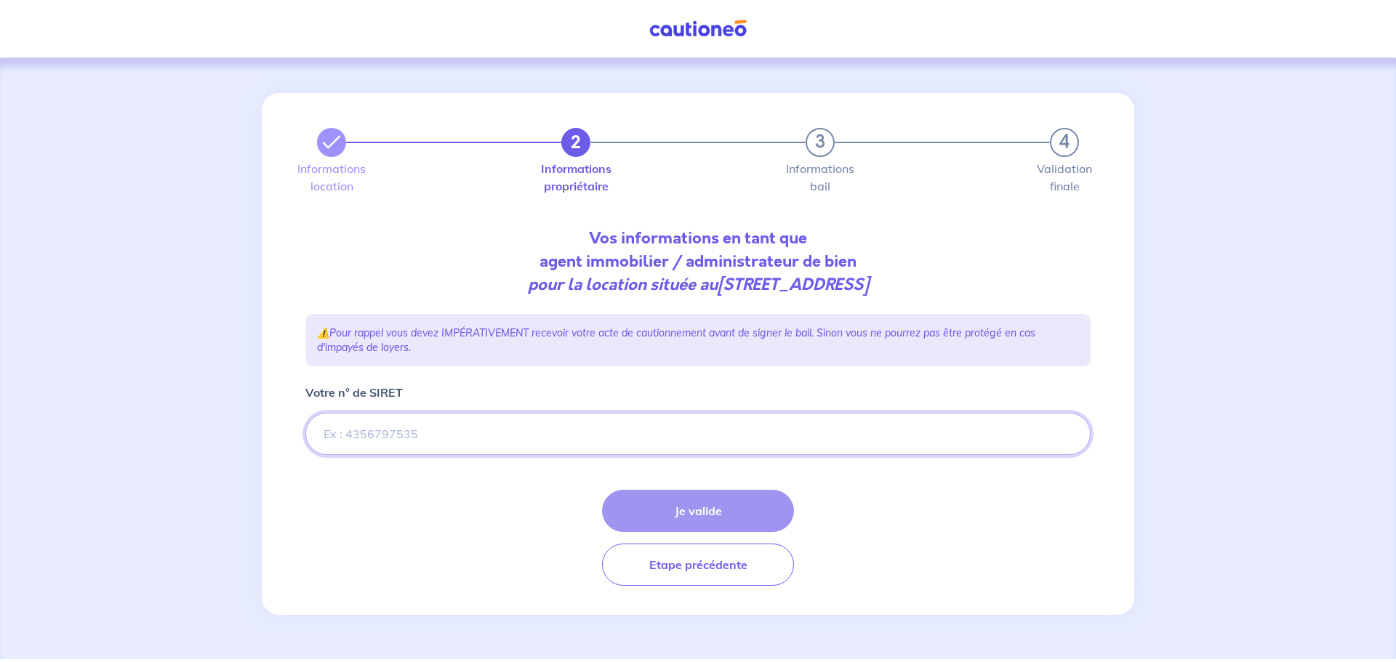
drag, startPoint x: 380, startPoint y: 434, endPoint x: 376, endPoint y: 427, distance: 7.5
click at [381, 433] on input "Votre n° de SIRET" at bounding box center [697, 434] width 785 height 42
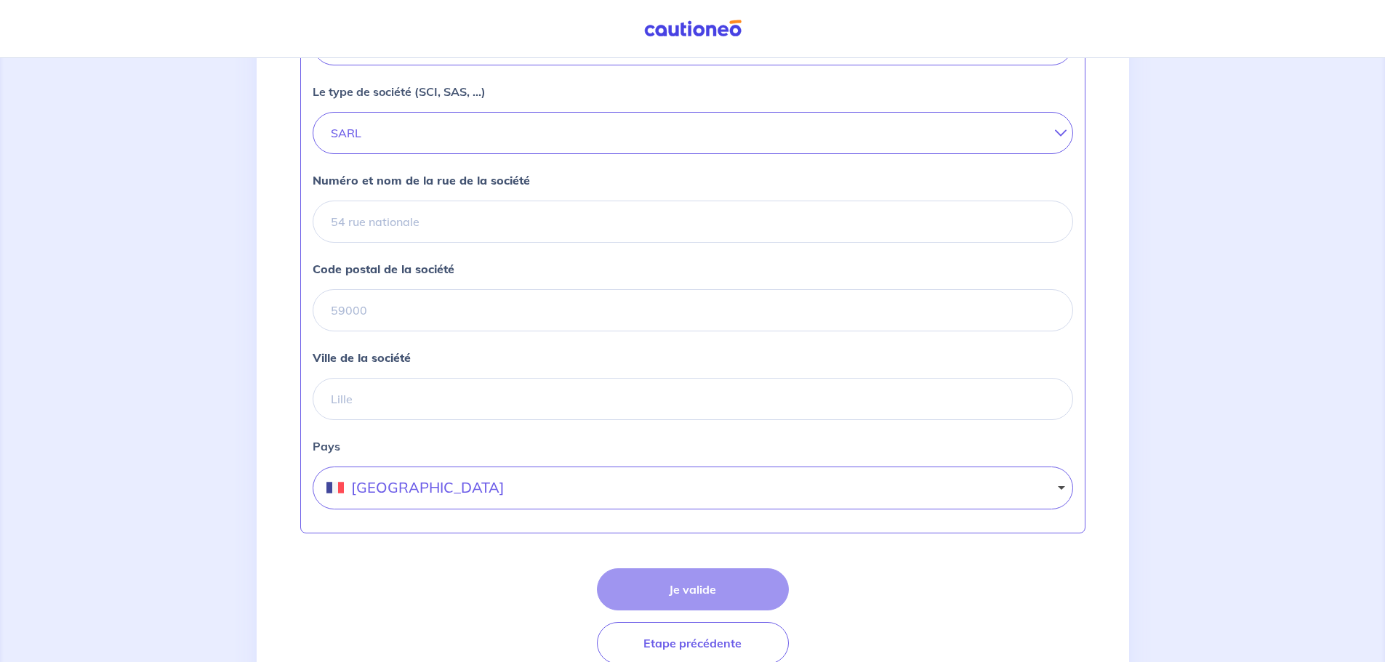
scroll to position [509, 0]
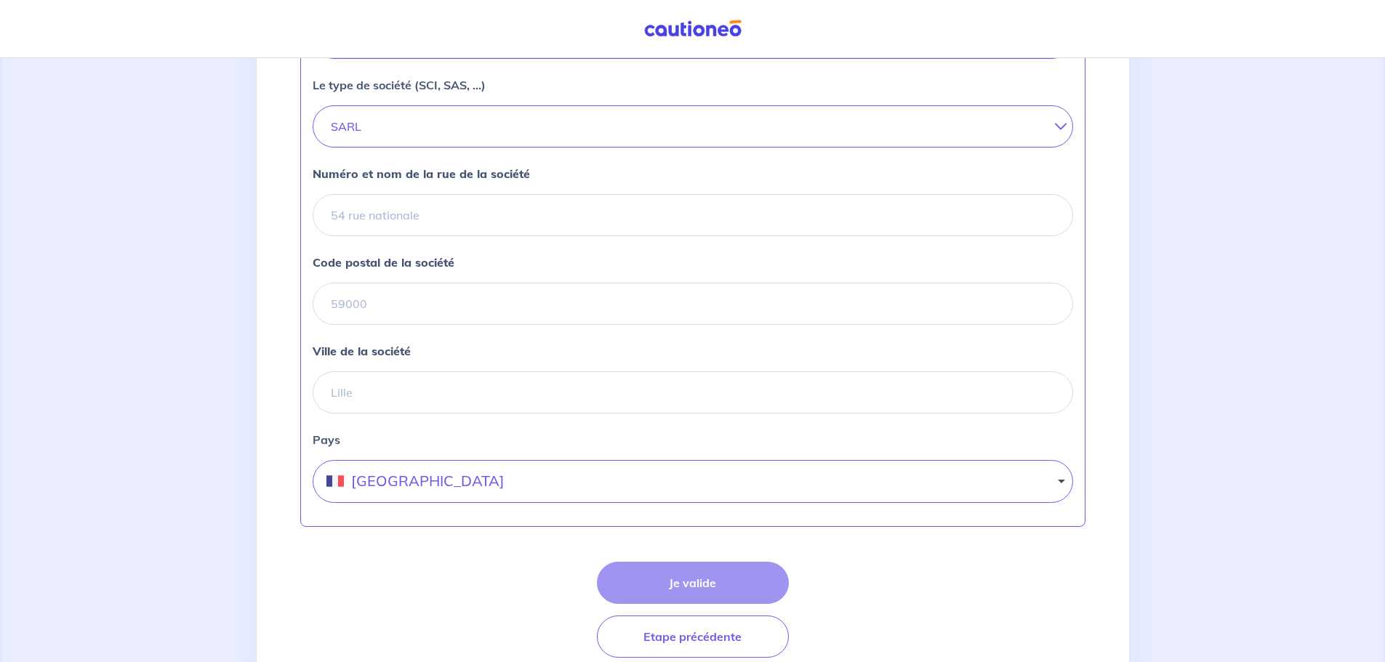
type input "324592880"
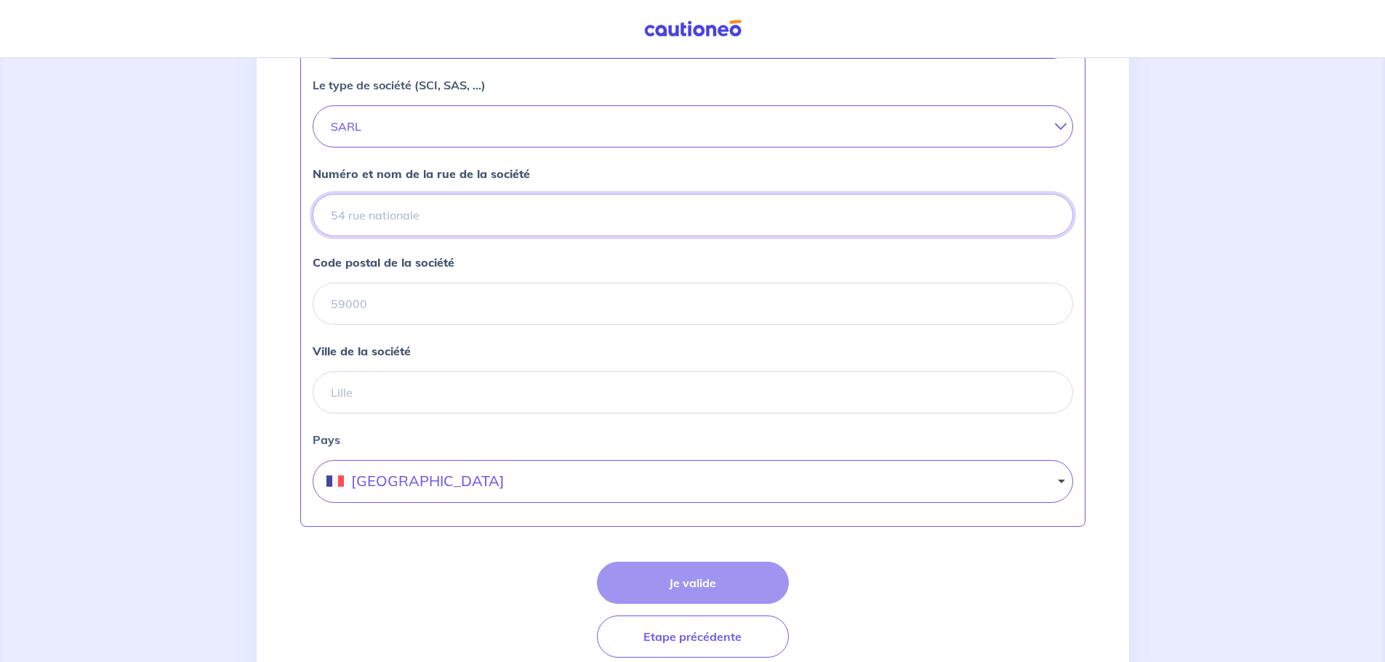
click at [388, 217] on input "Numéro et nom de la rue de la société" at bounding box center [693, 215] width 760 height 42
type input "[STREET_ADDRESS]"
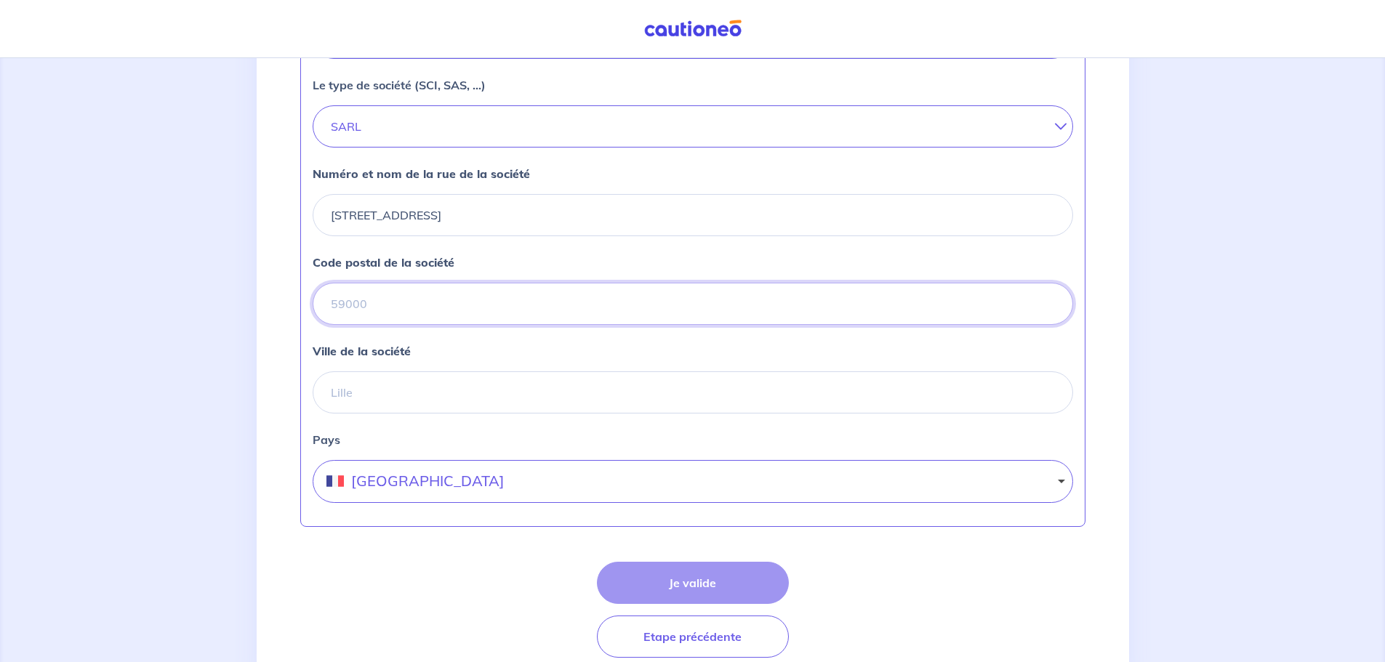
type input "75008"
type input "Paris 8eme"
click at [686, 577] on button "Je valide" at bounding box center [693, 583] width 192 height 42
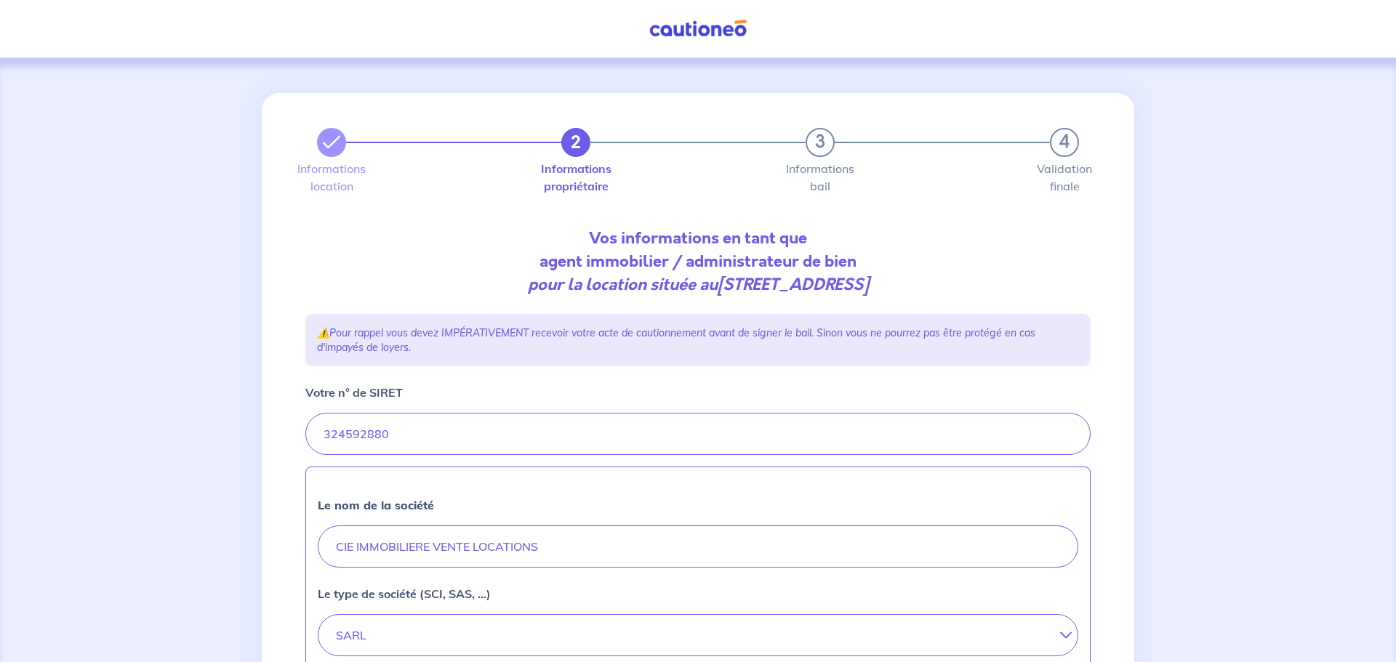
select select "FR"
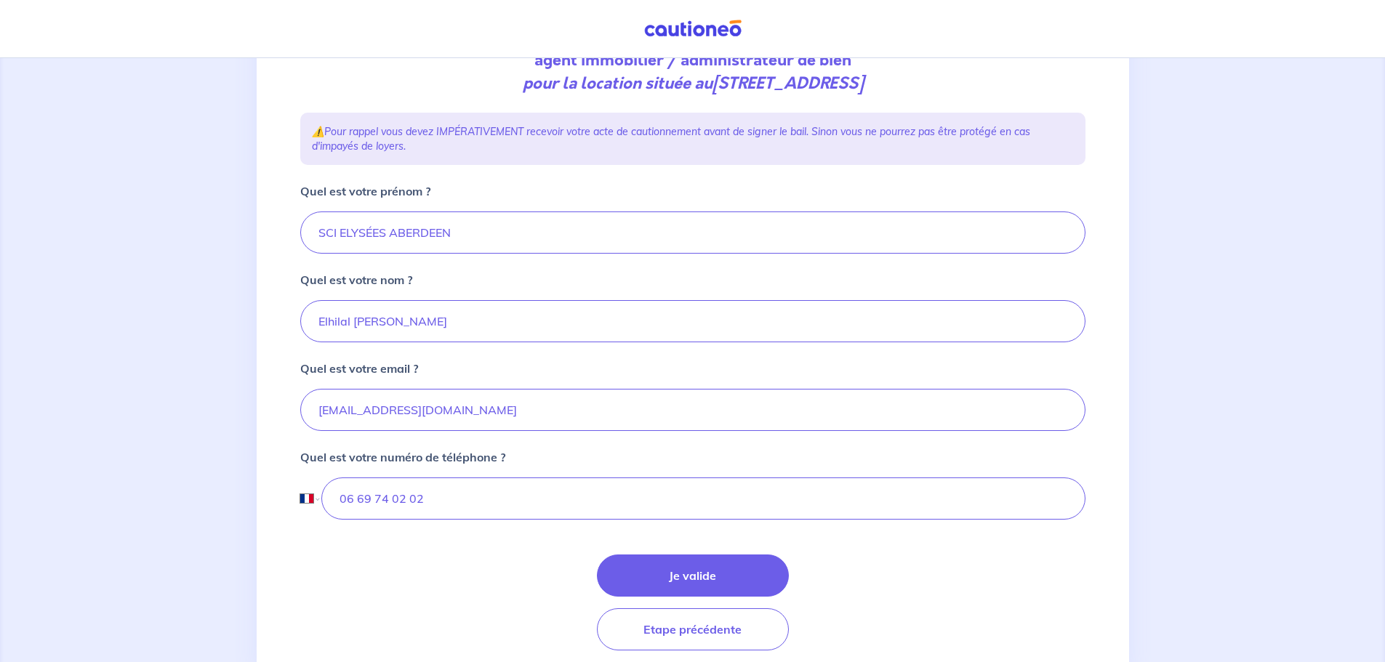
scroll to position [254, 0]
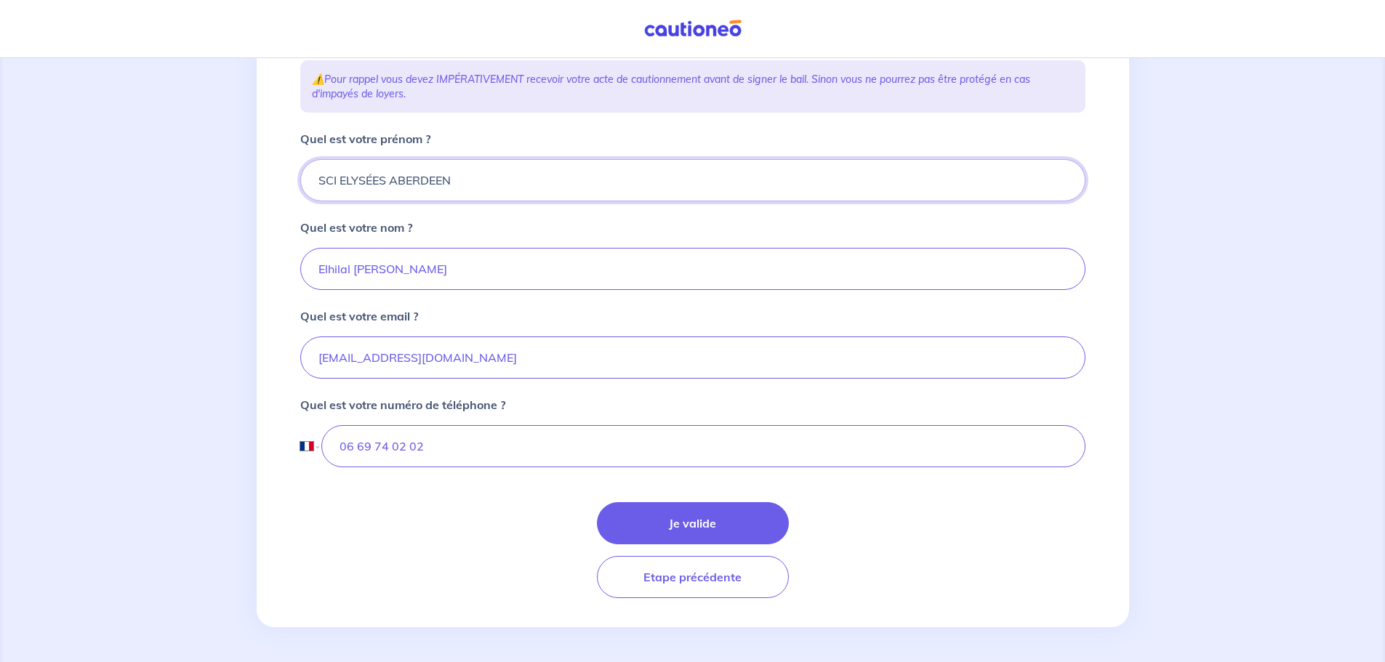
click at [523, 168] on input "SCI ELYSÉES ABERDEEN" at bounding box center [692, 180] width 785 height 42
type input "S"
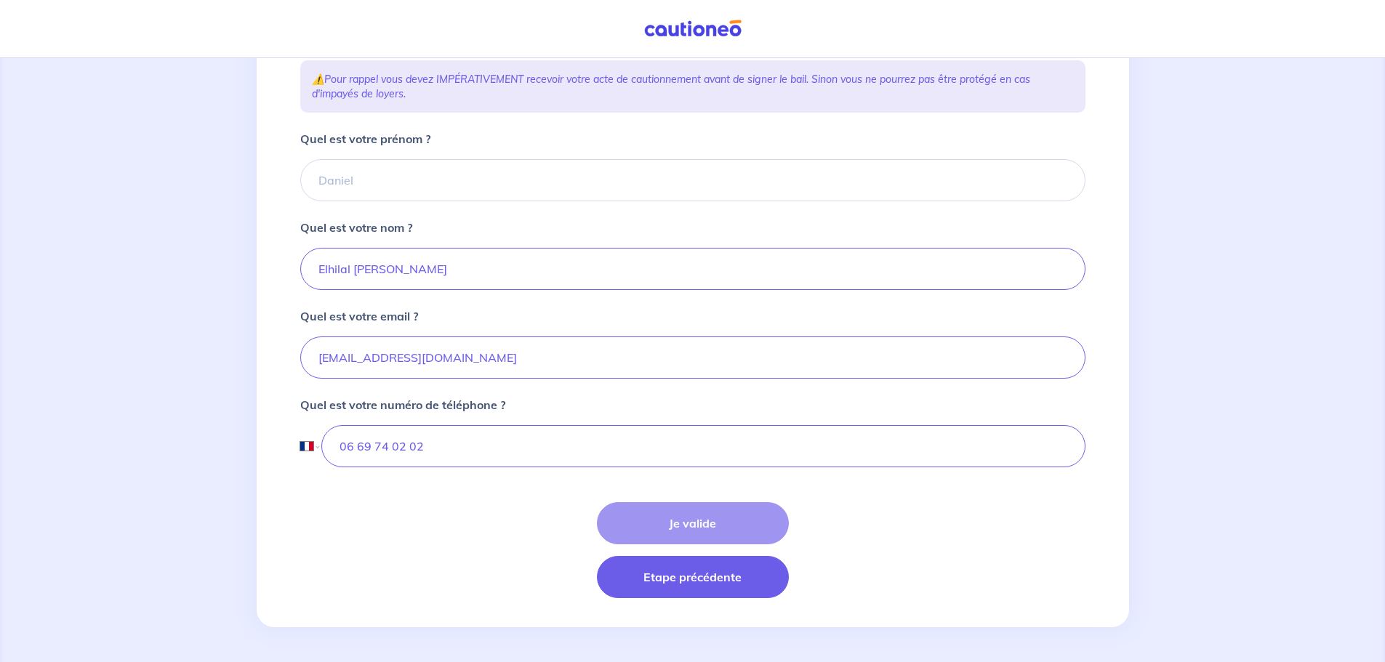
click at [662, 572] on button "Etape précédente" at bounding box center [693, 577] width 192 height 42
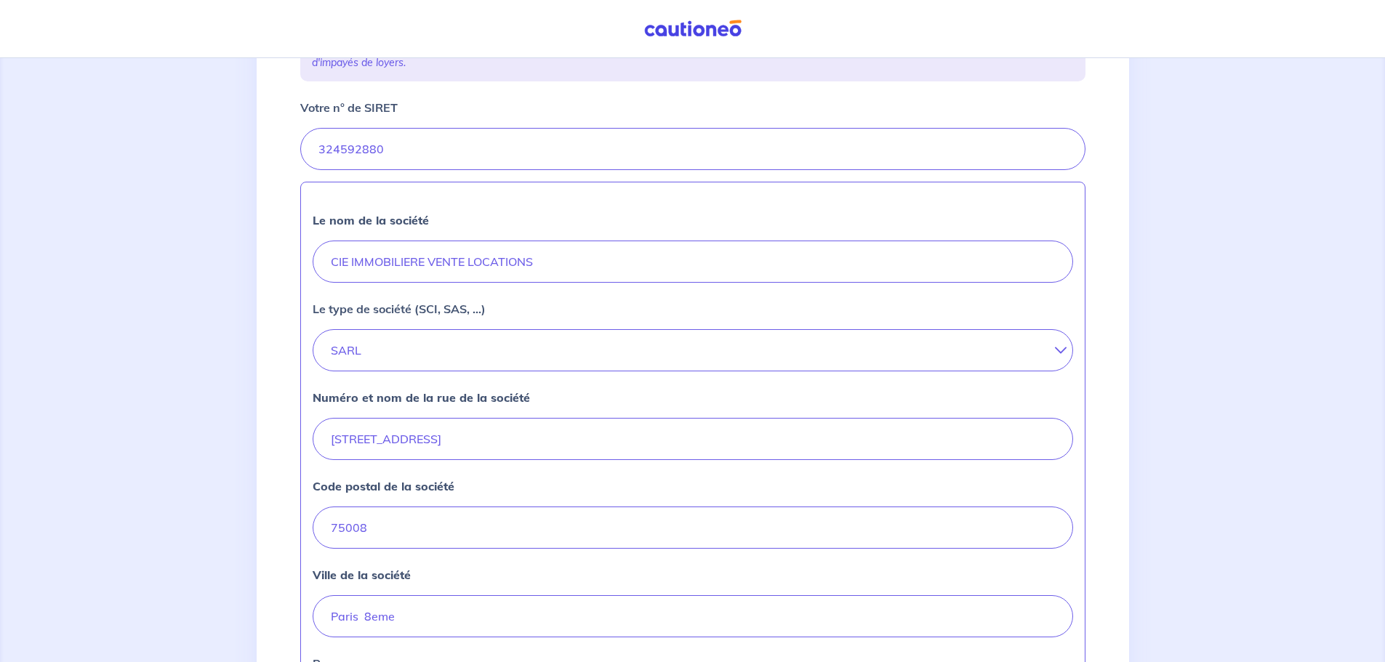
scroll to position [291, 0]
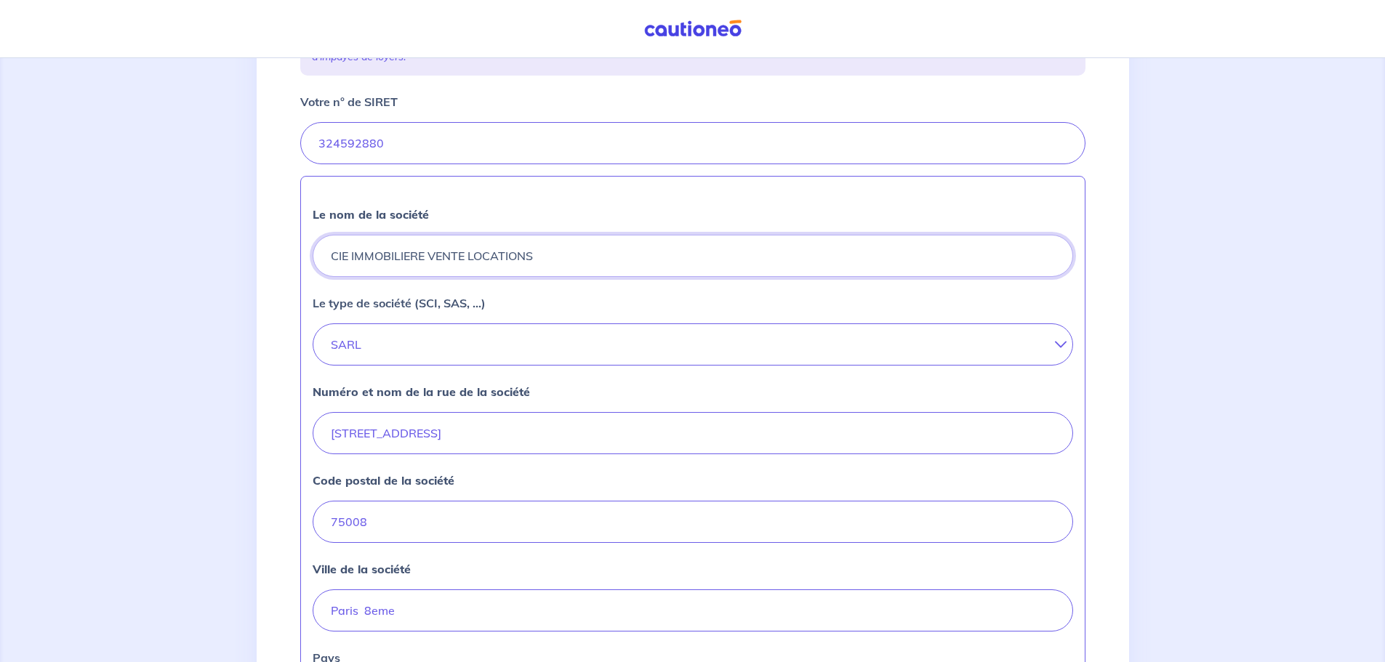
click at [577, 258] on input "CIE IMMOBILIERE VENTE LOCATIONS" at bounding box center [693, 256] width 760 height 42
type input "C"
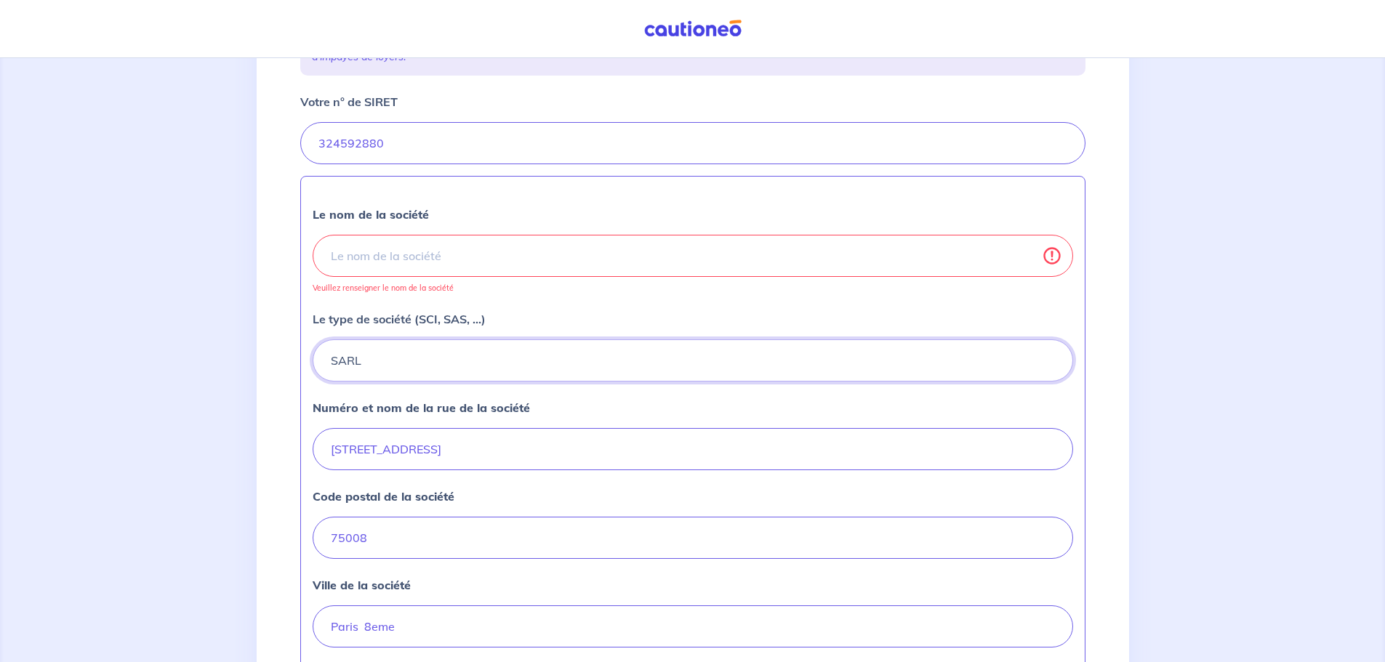
click at [404, 367] on button "SARL" at bounding box center [693, 361] width 760 height 42
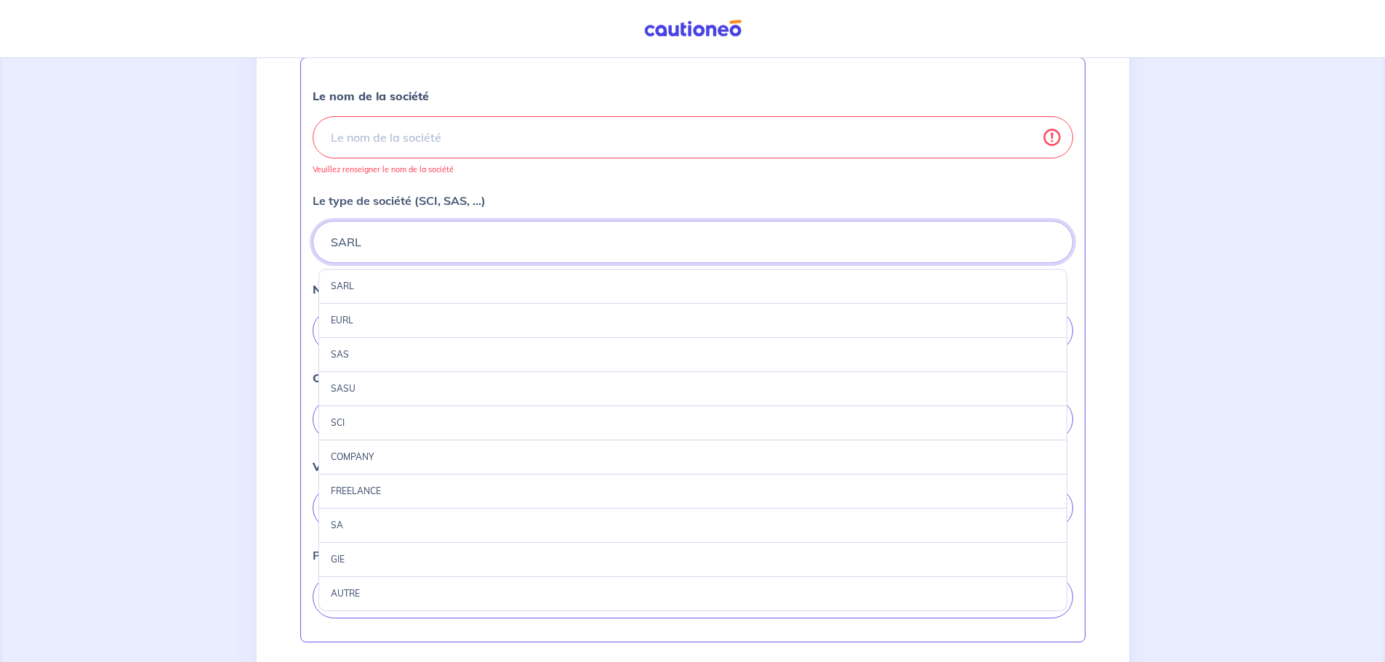
scroll to position [585, 0]
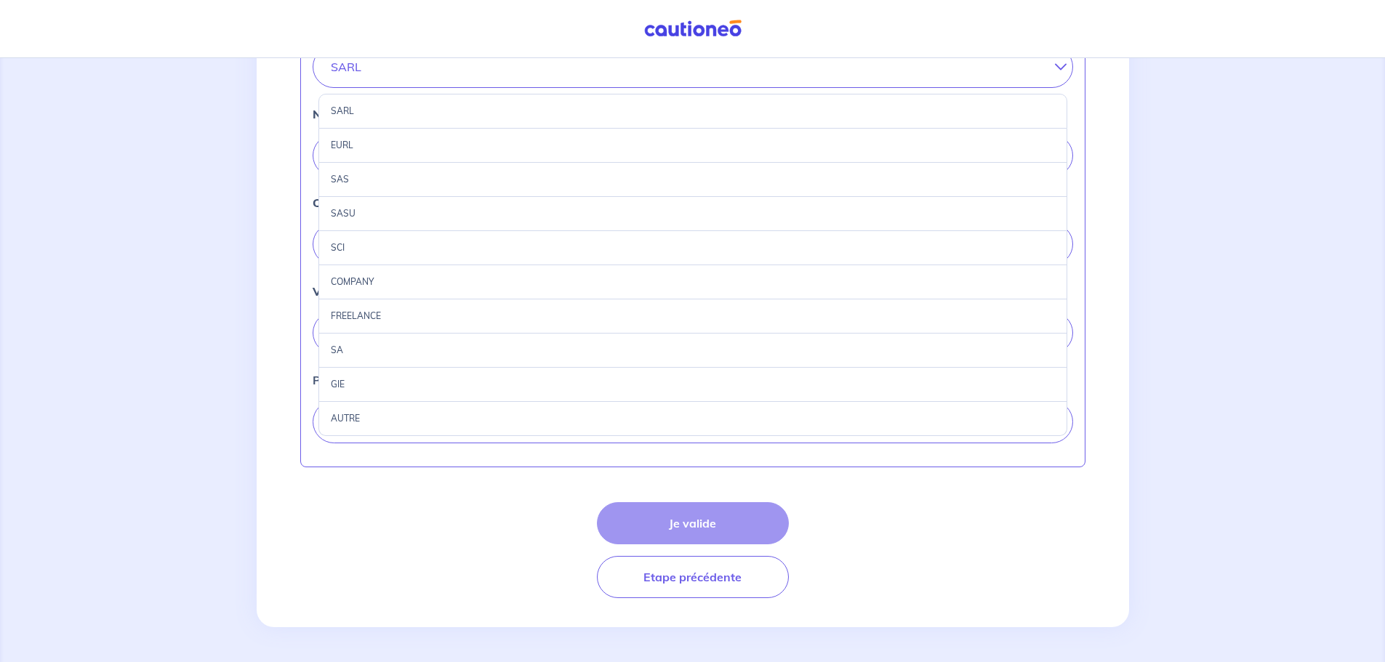
click at [870, 581] on div "Je valide Etape précédente" at bounding box center [692, 550] width 785 height 96
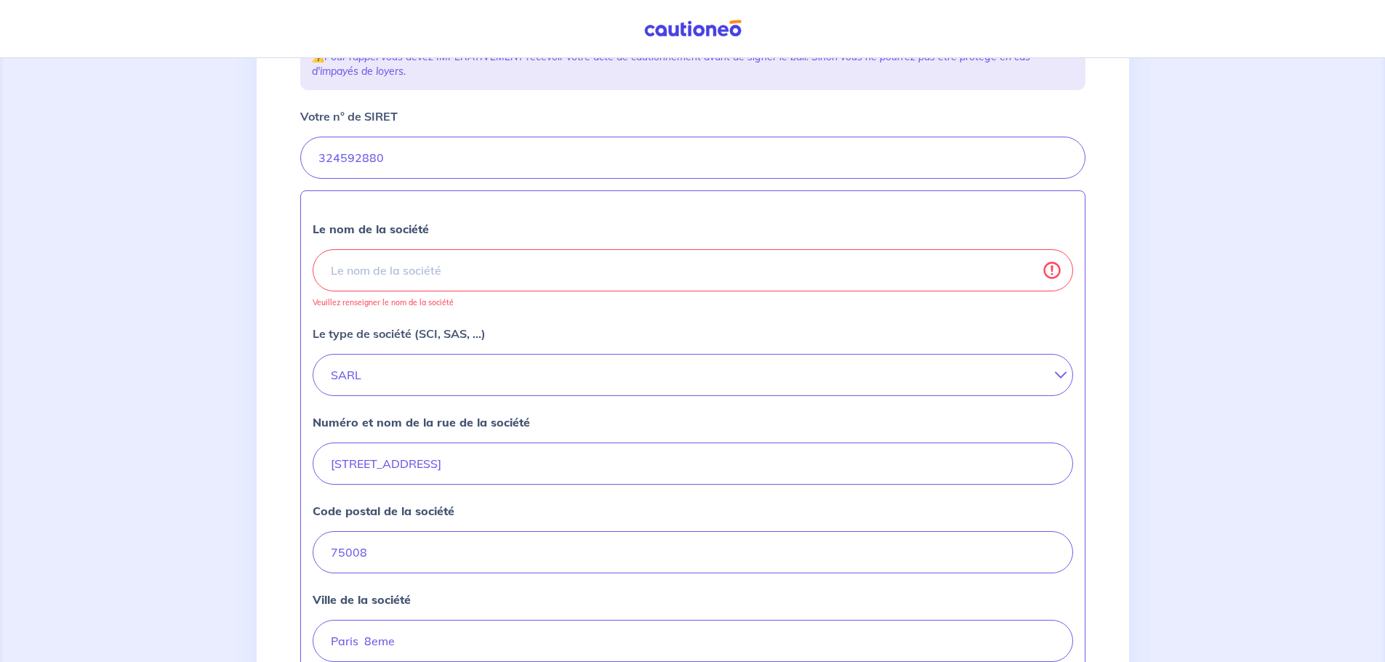
scroll to position [76, 0]
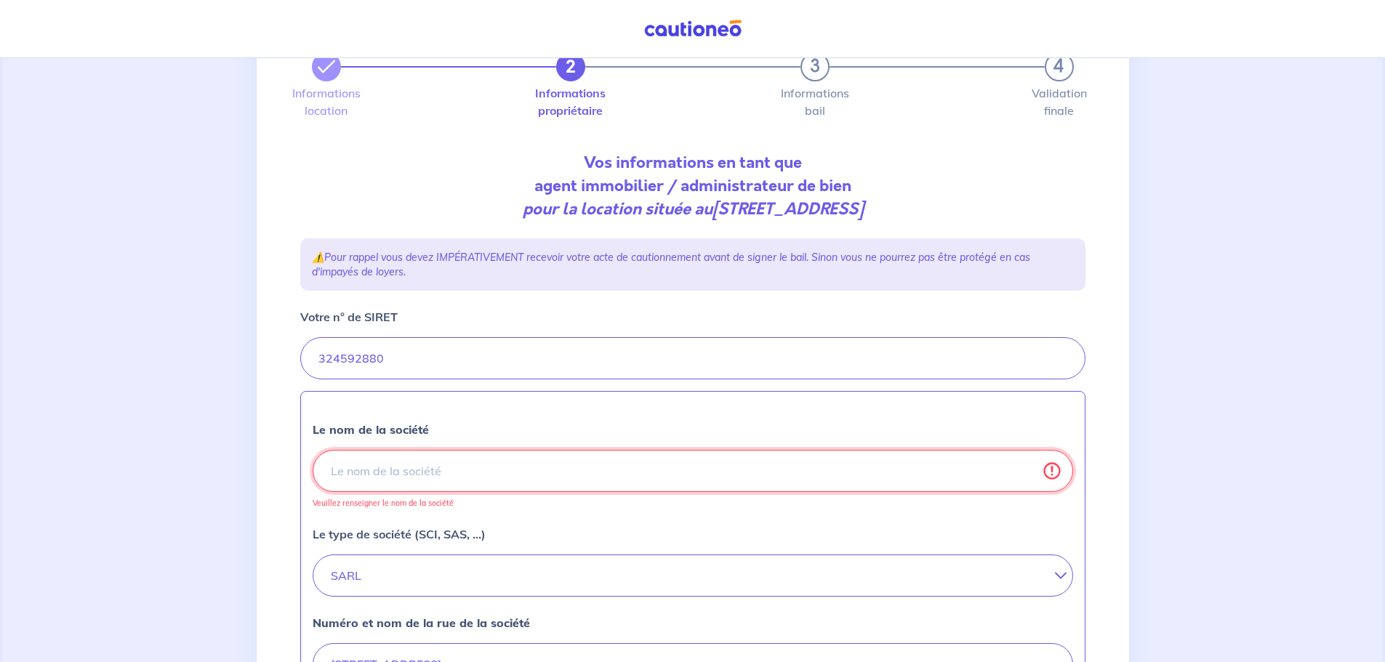
click at [380, 468] on input "Le nom de la société" at bounding box center [693, 471] width 760 height 42
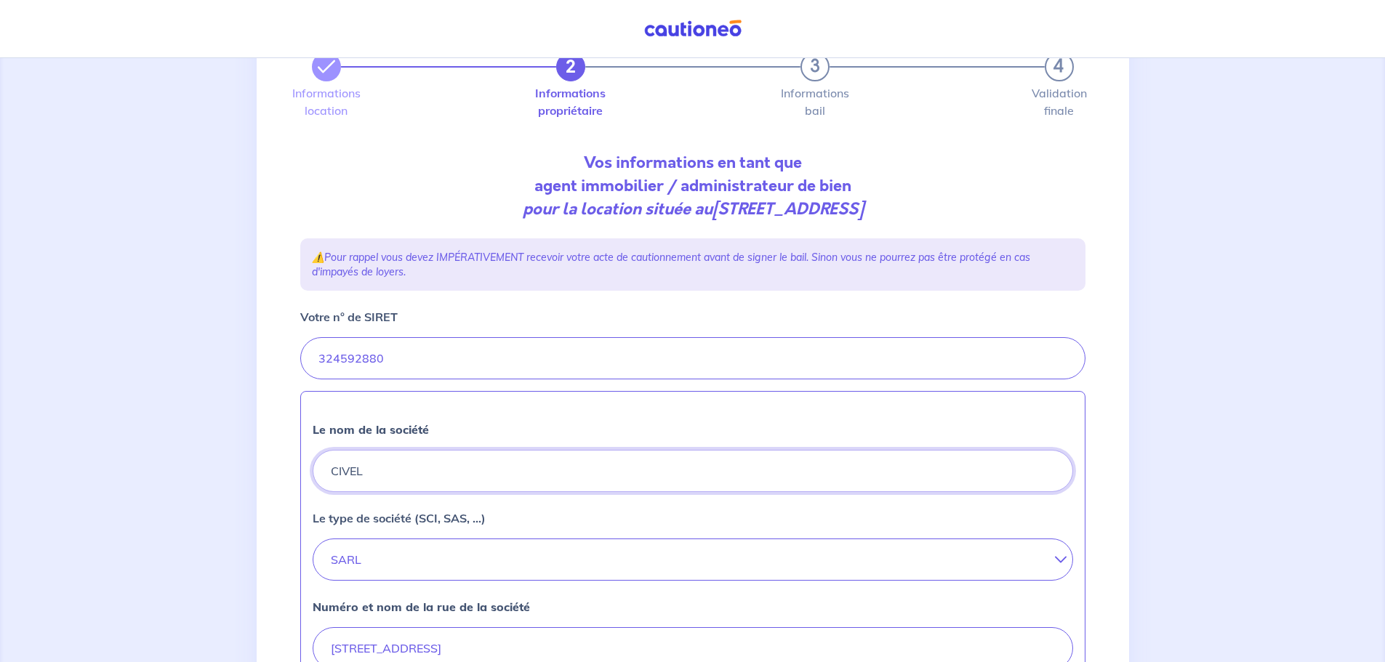
type input "CIVEL IMMOBILIER"
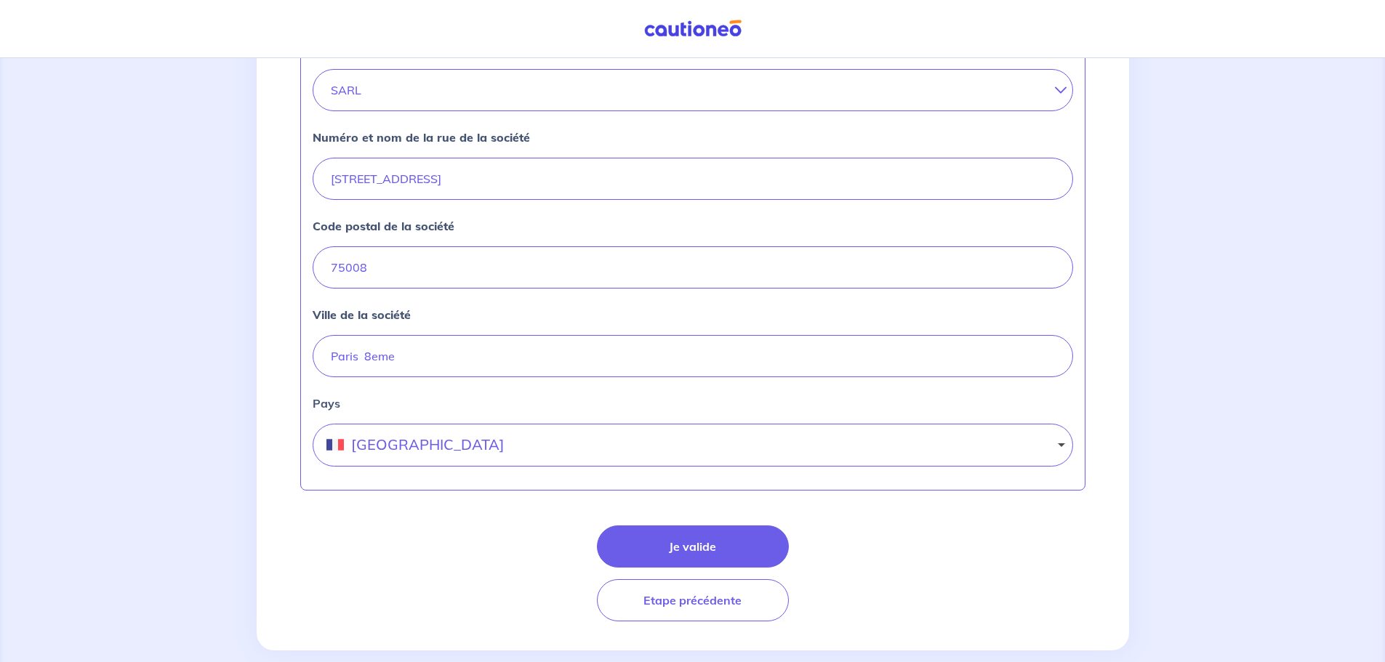
scroll to position [569, 0]
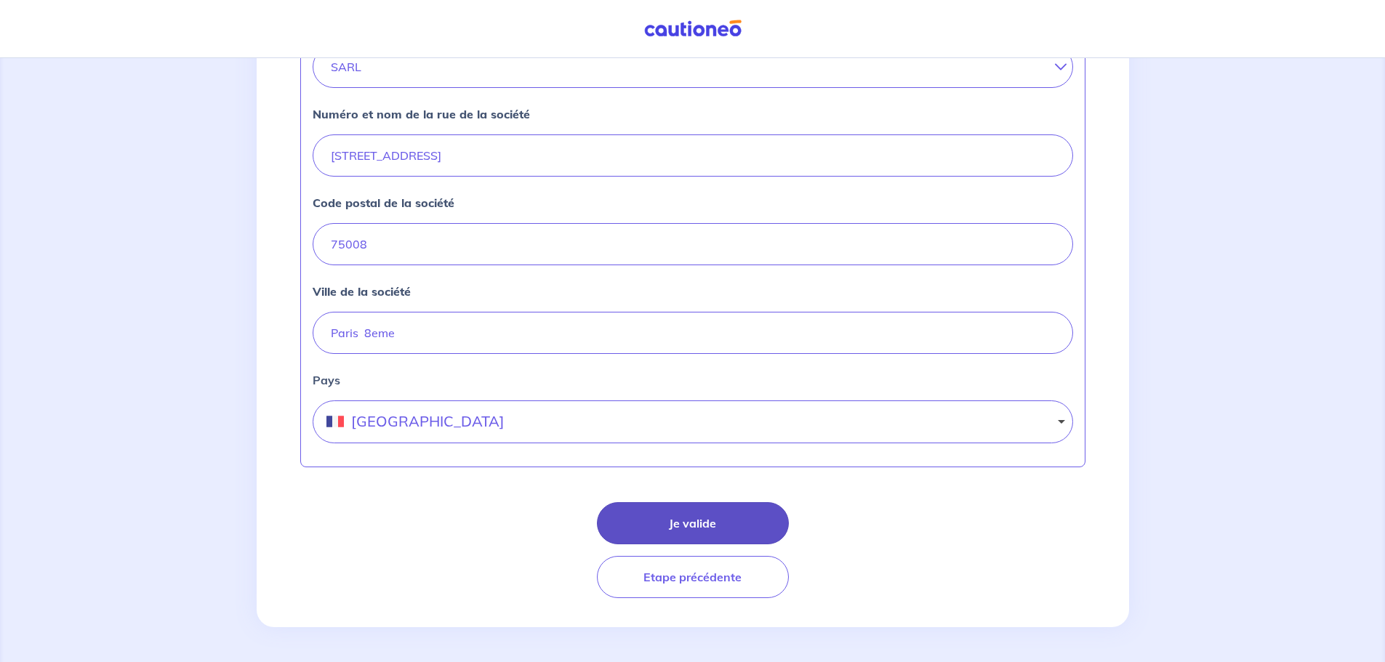
click at [696, 522] on button "Je valide" at bounding box center [693, 523] width 192 height 42
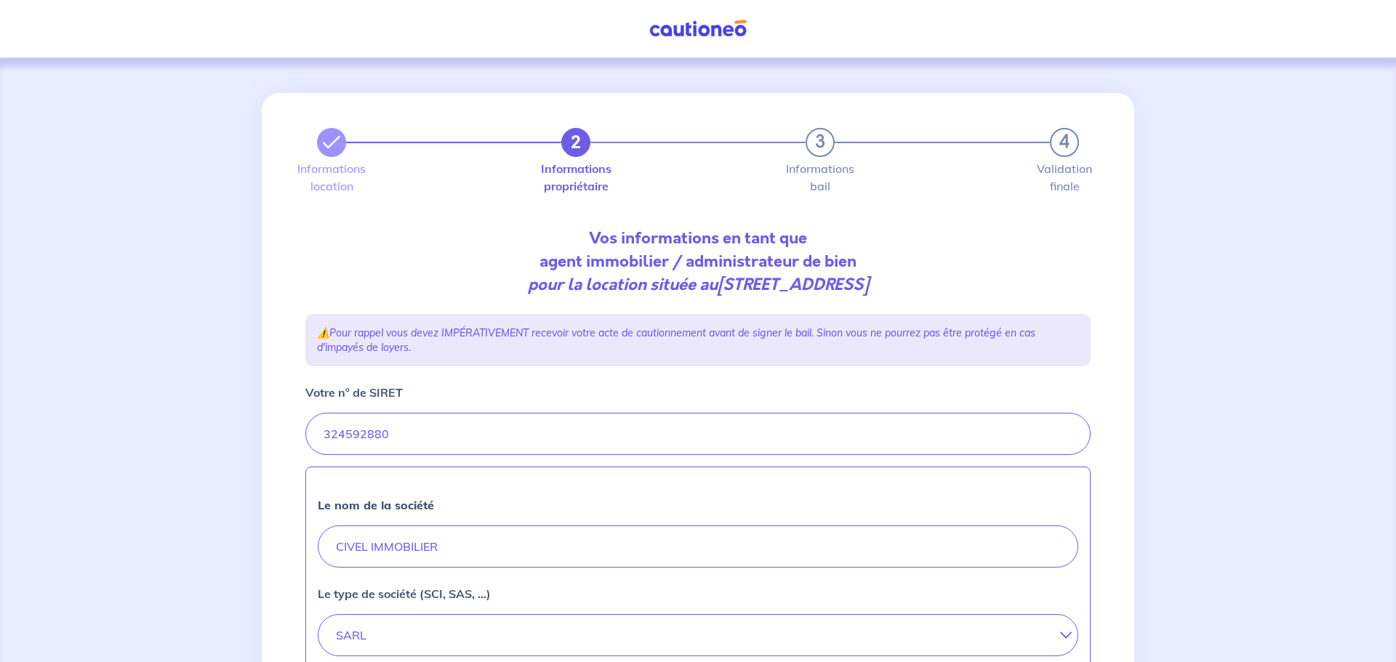
select select "FR"
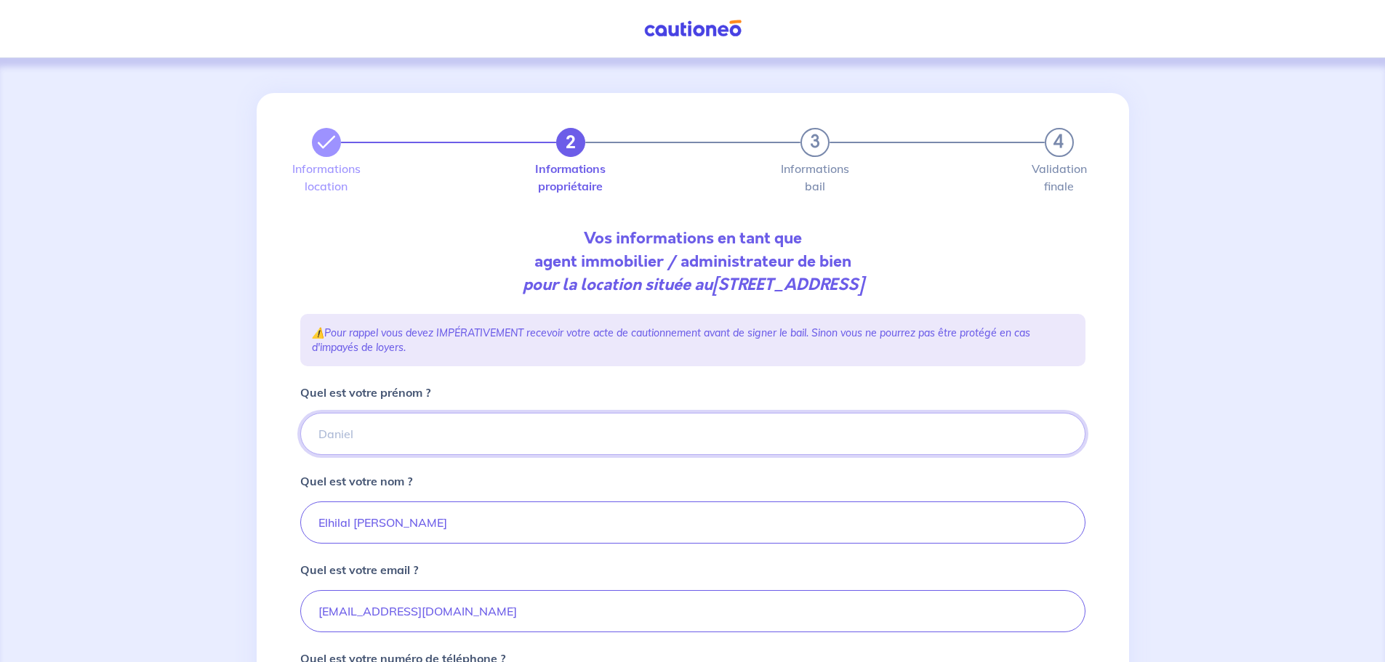
click at [345, 432] on input "Quel est votre prénom ?" at bounding box center [692, 434] width 785 height 42
click at [361, 430] on input "Quel est votre prénom ?" at bounding box center [692, 434] width 785 height 42
type input "[PERSON_NAME]"
click at [360, 535] on input "Elhilal [PERSON_NAME]" at bounding box center [692, 523] width 785 height 42
click at [464, 521] on input "Elhilal [PERSON_NAME]" at bounding box center [692, 523] width 785 height 42
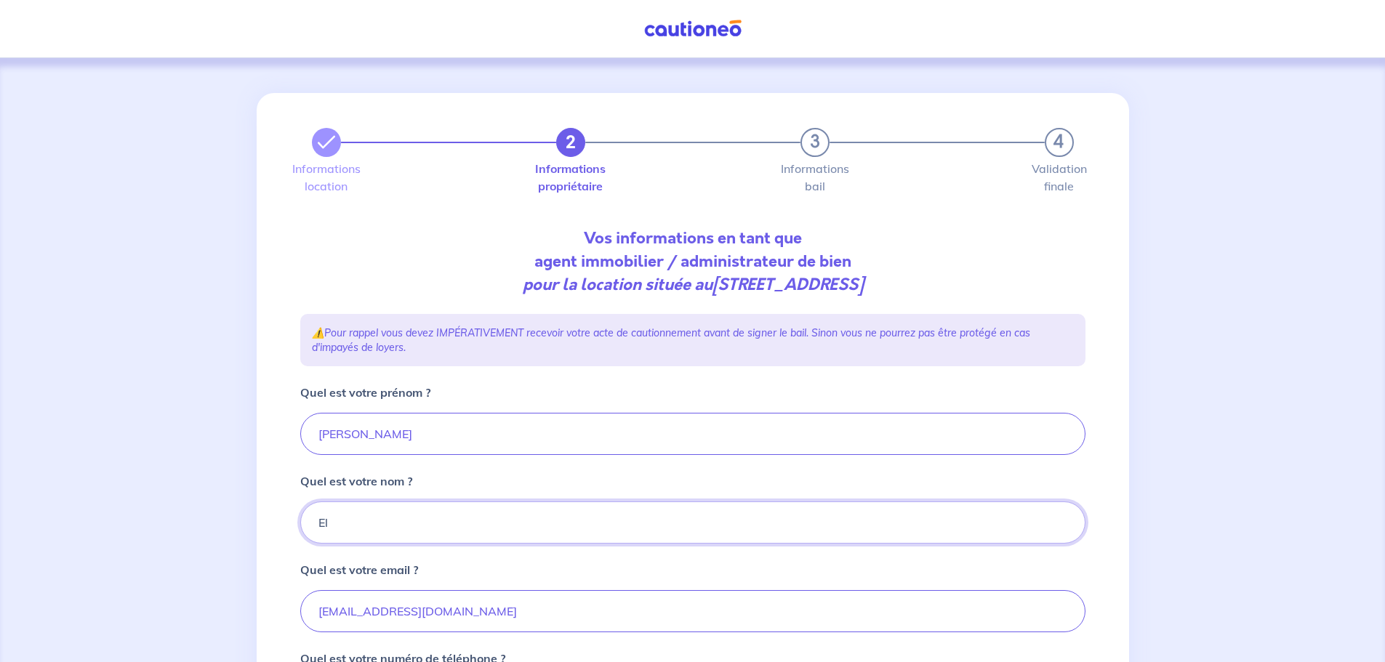
type input "E"
type input "O"
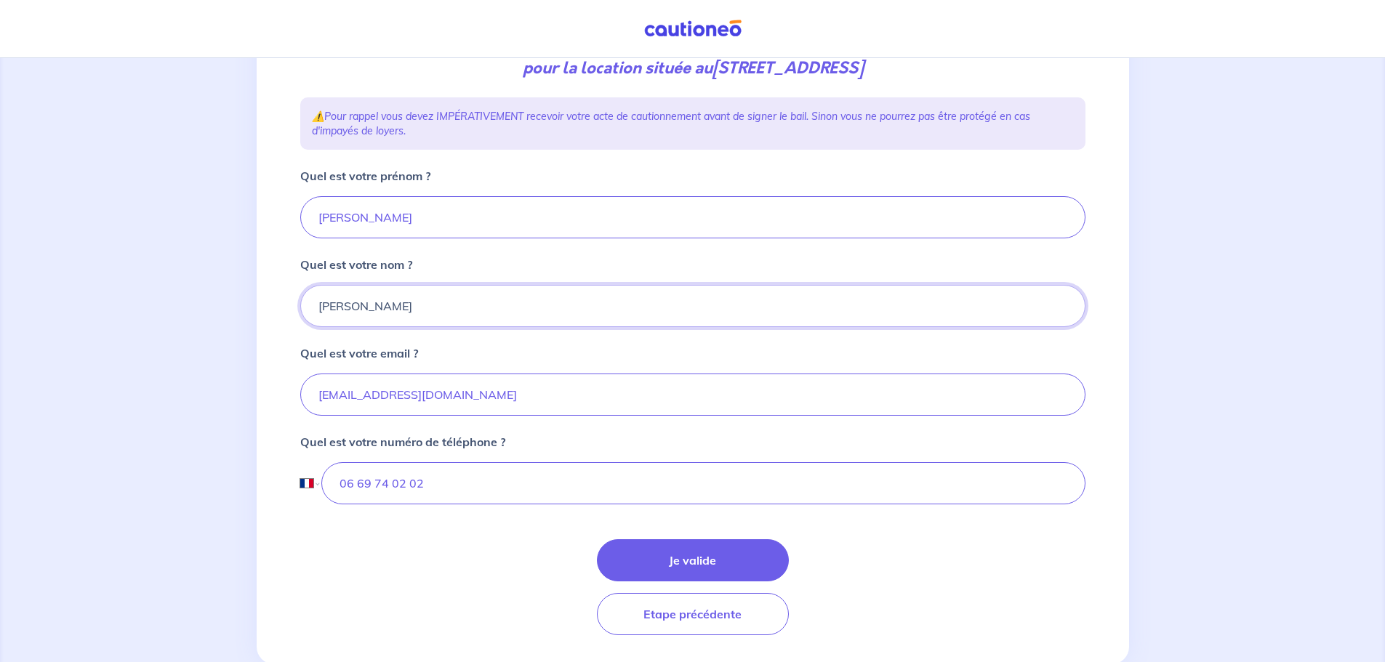
scroll to position [218, 0]
type input "[PERSON_NAME]"
click at [670, 558] on button "Je valide" at bounding box center [693, 559] width 192 height 42
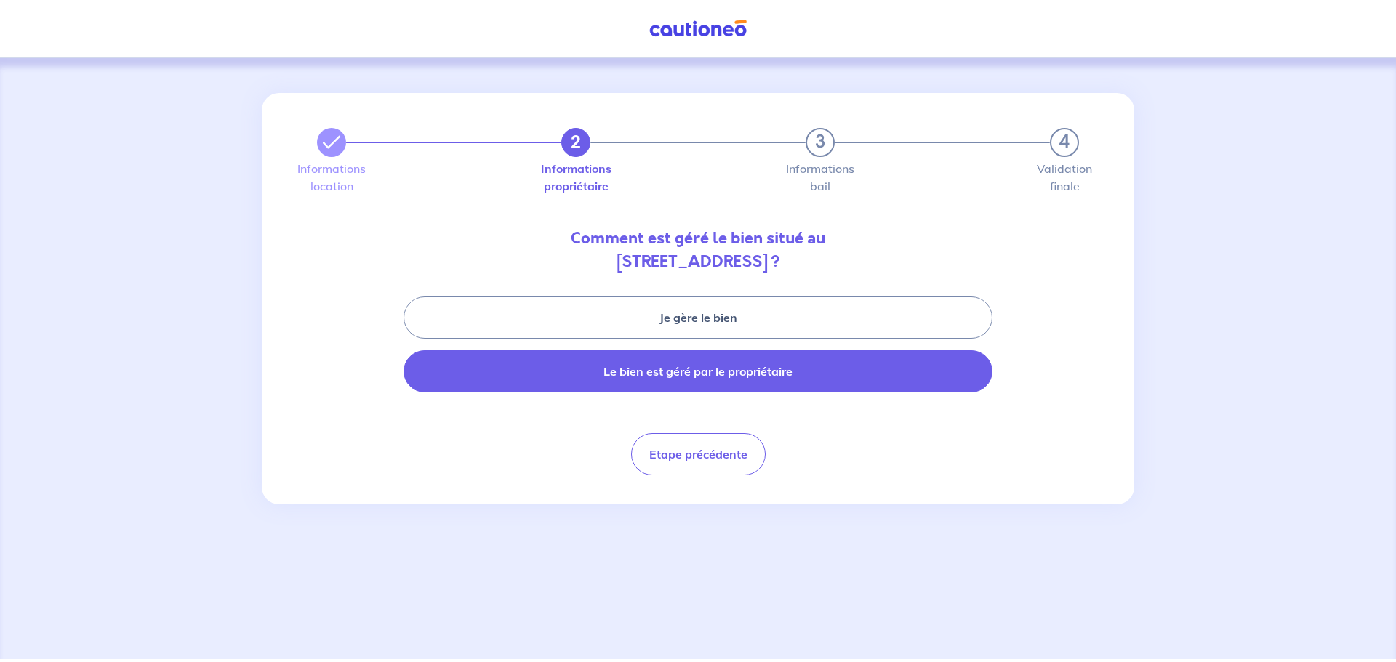
click at [725, 375] on button "Le bien est géré par le propriétaire" at bounding box center [698, 371] width 589 height 42
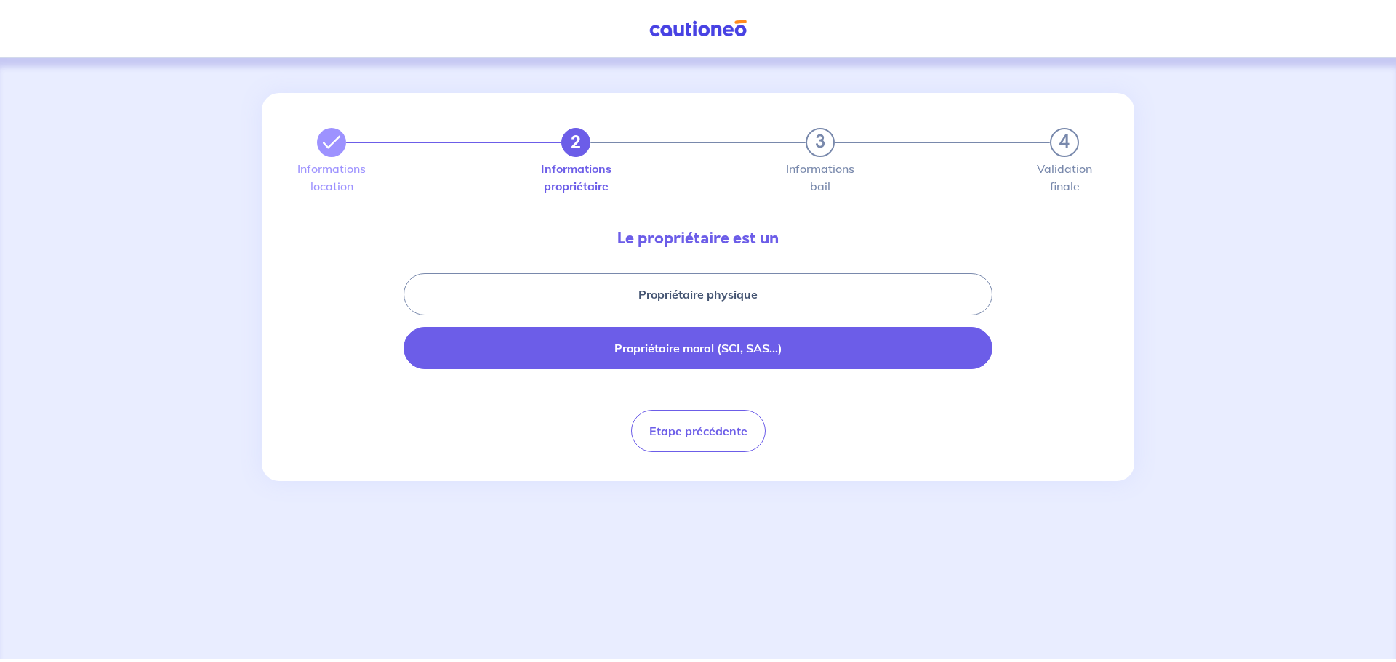
click at [707, 352] on button "Propriétaire moral (SCI, SAS...)" at bounding box center [698, 348] width 589 height 42
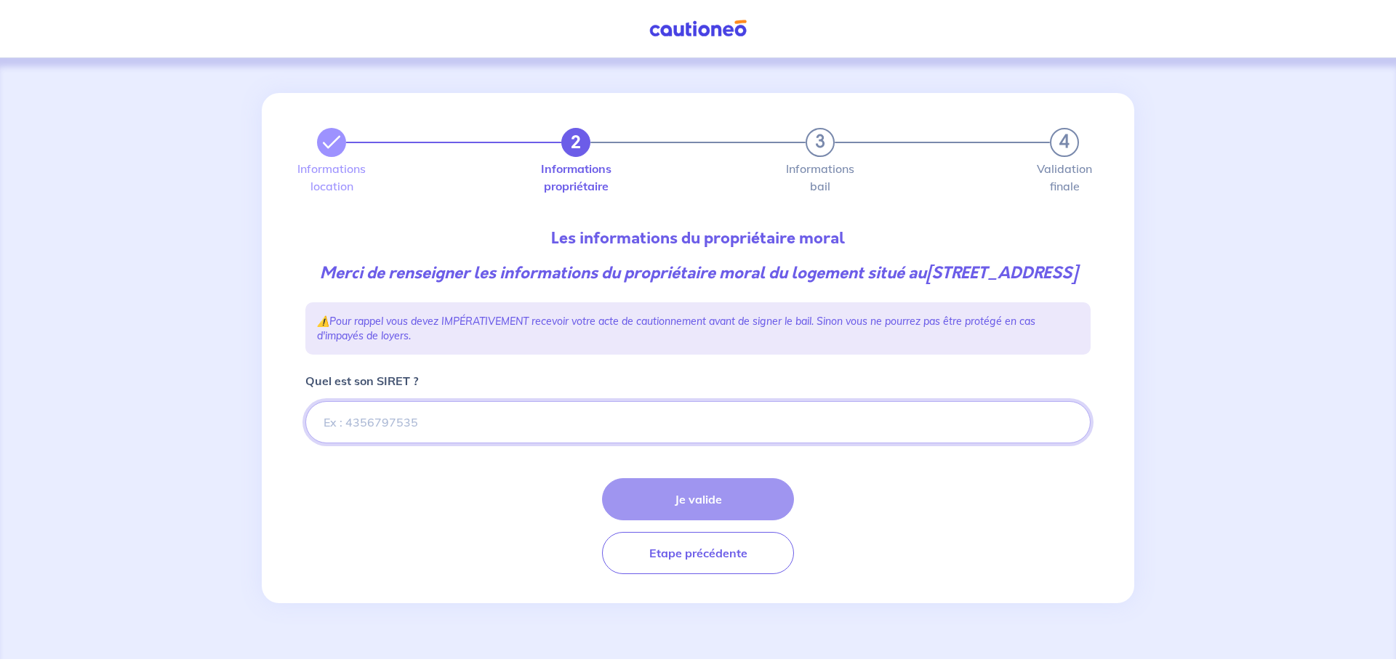
click at [348, 443] on input "Quel est son SIRET ?" at bounding box center [697, 422] width 785 height 42
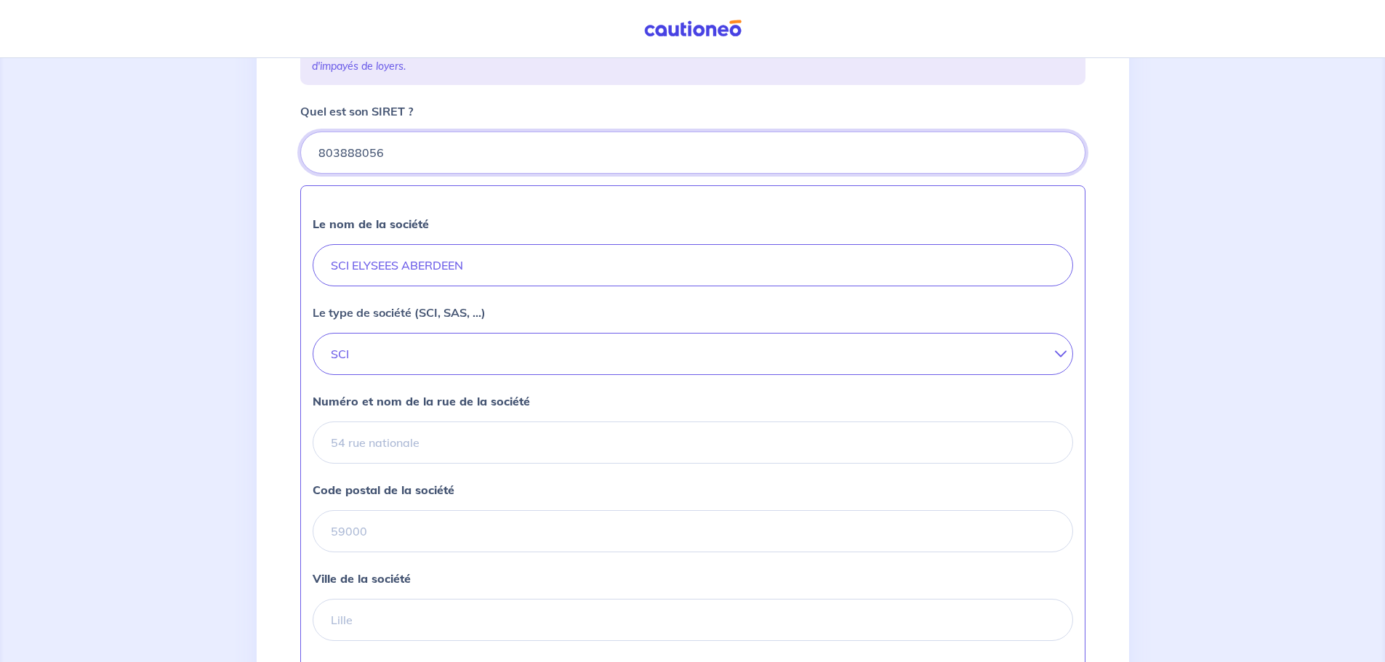
scroll to position [291, 0]
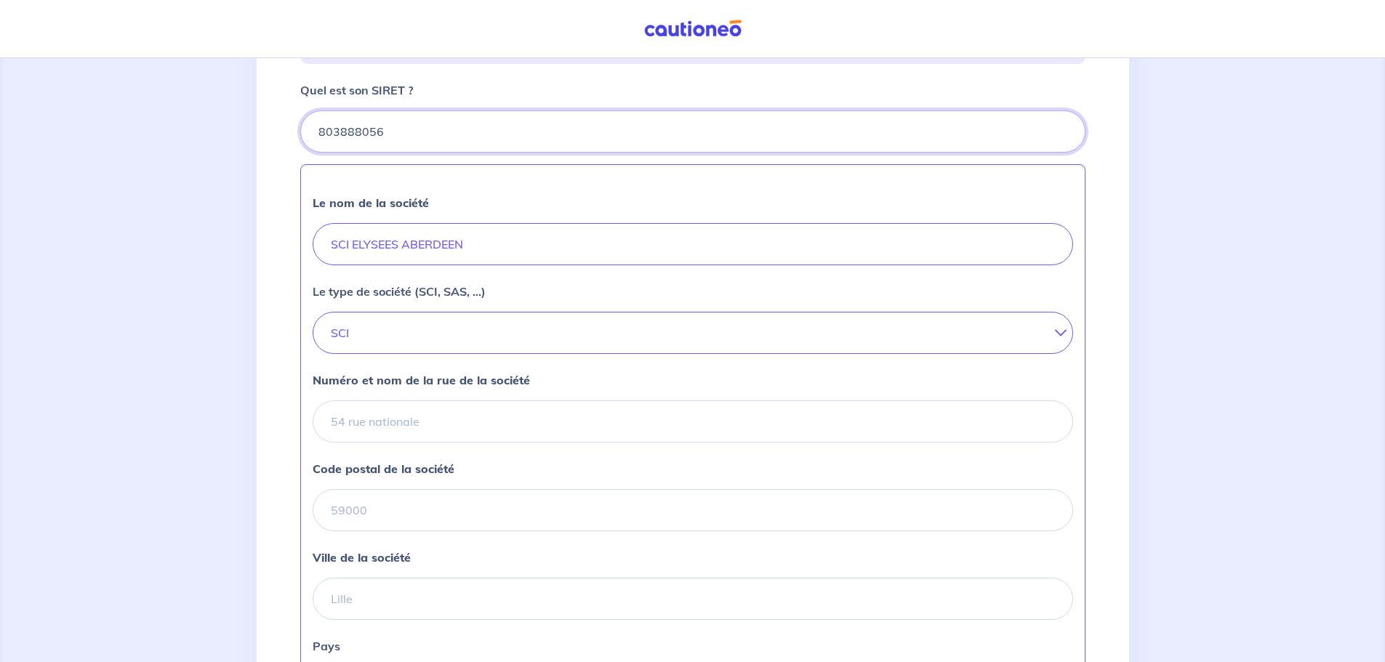
type input "803888056"
click at [426, 443] on input "Numéro et nom de la rue de la société" at bounding box center [693, 422] width 760 height 42
type input "[STREET_ADDRESS]"
click at [360, 531] on input "Code postal de la société" at bounding box center [693, 510] width 760 height 42
type input "75008"
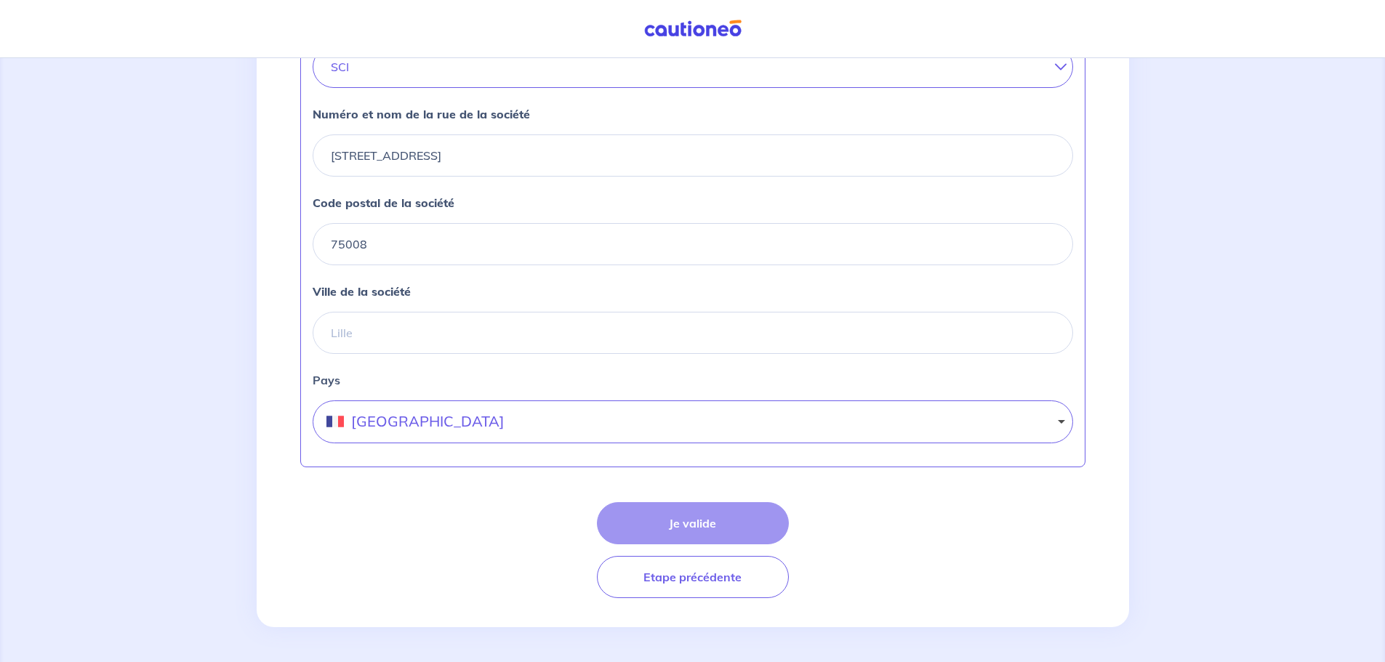
scroll to position [580, 0]
click at [369, 326] on input "Ville de la société" at bounding box center [693, 333] width 760 height 42
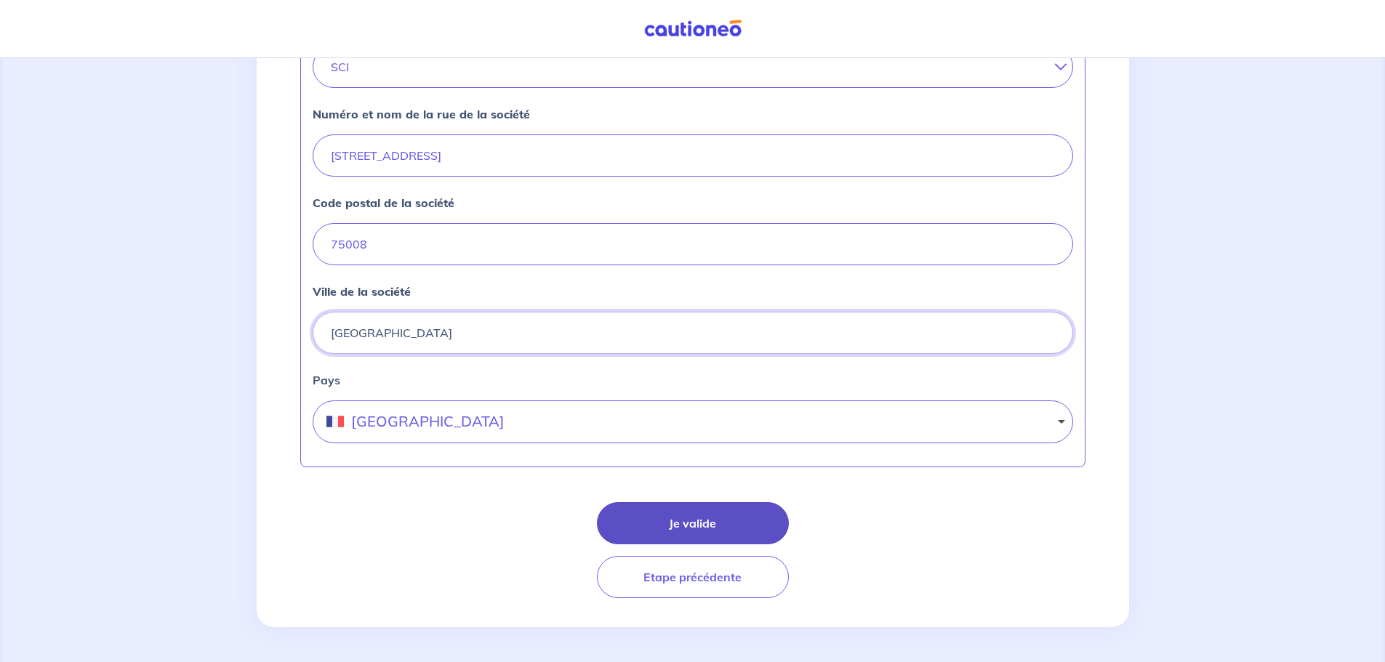
type input "[GEOGRAPHIC_DATA]"
click at [729, 531] on button "Je valide" at bounding box center [693, 523] width 192 height 42
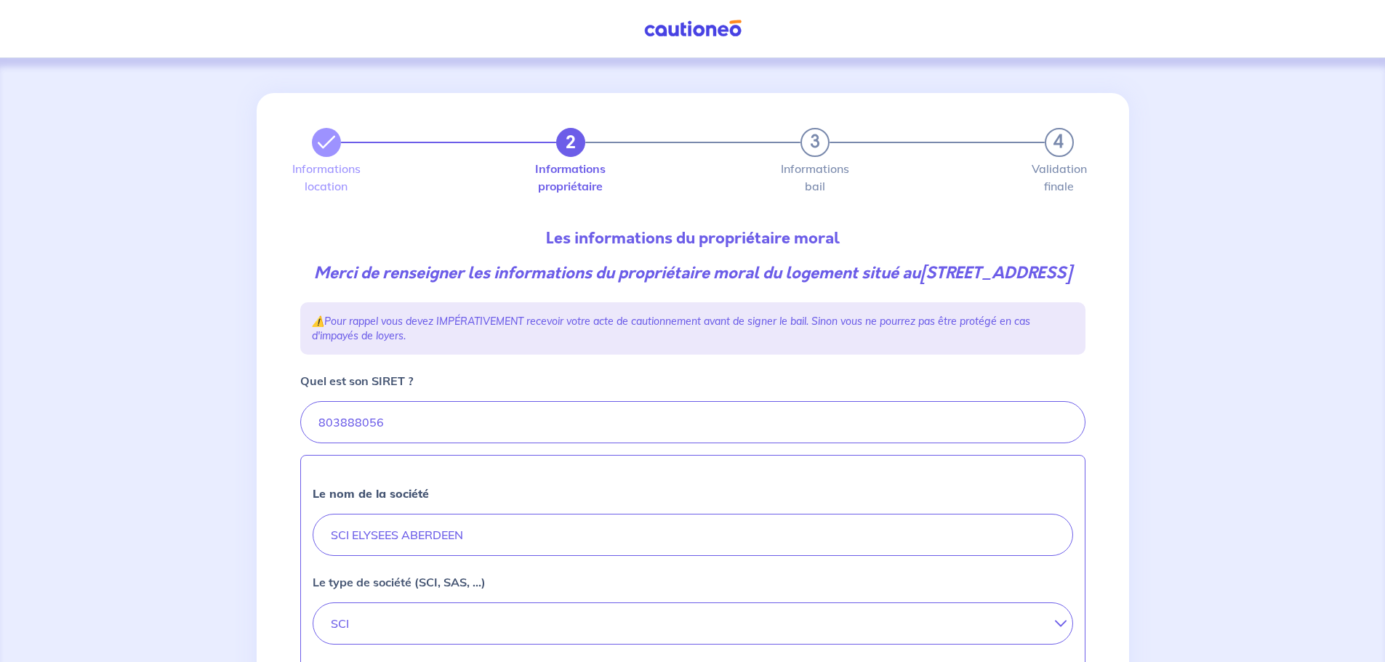
select select "FR"
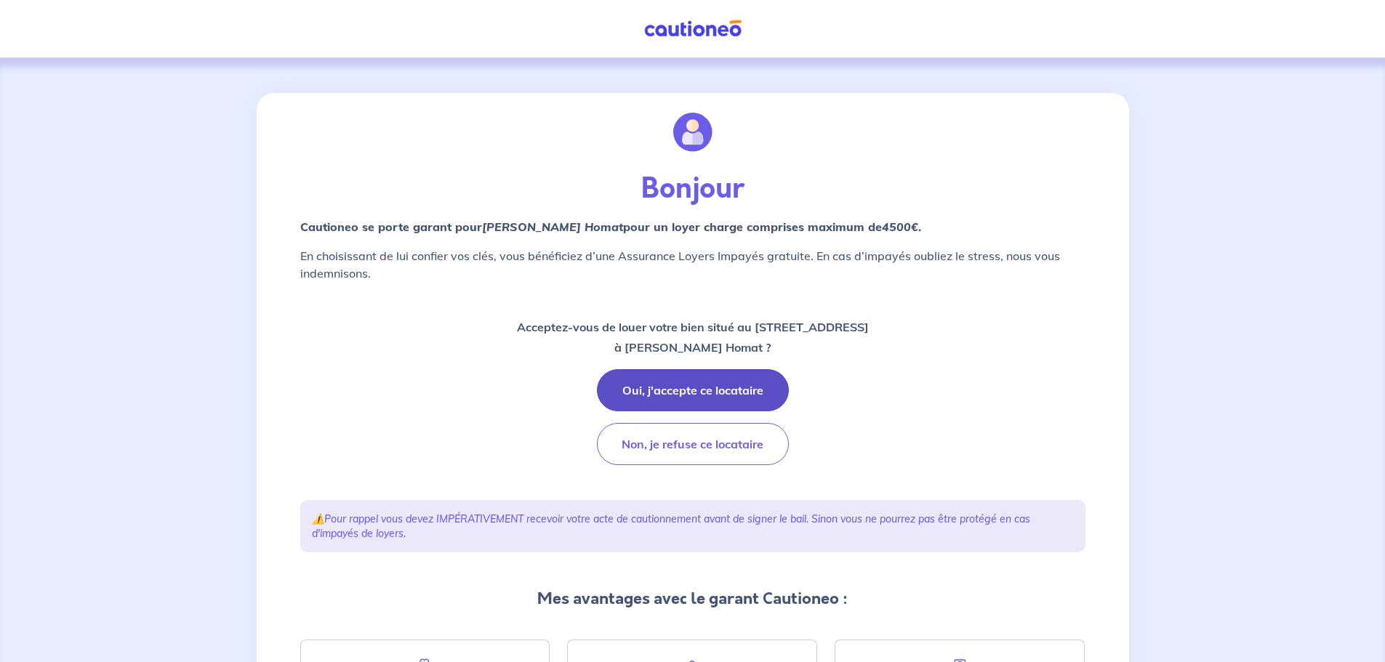
click at [738, 388] on button "Oui, j'accepte ce locataire" at bounding box center [693, 390] width 192 height 42
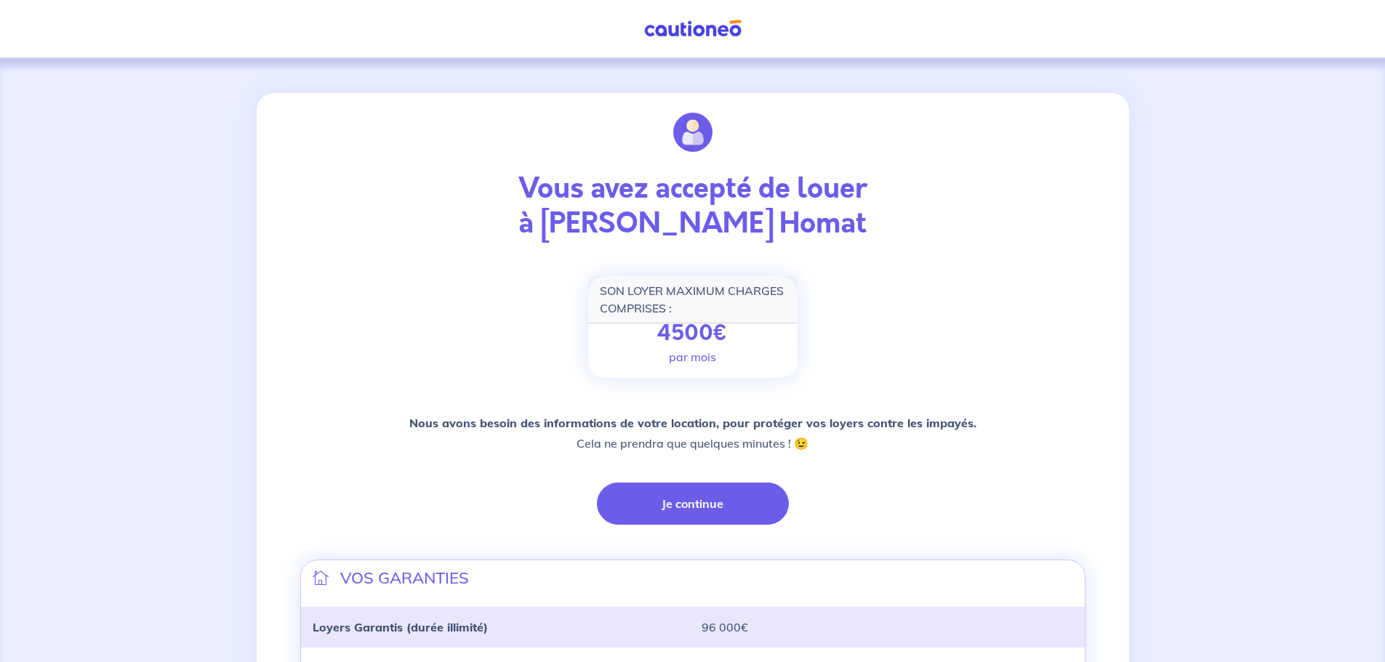
scroll to position [291, 0]
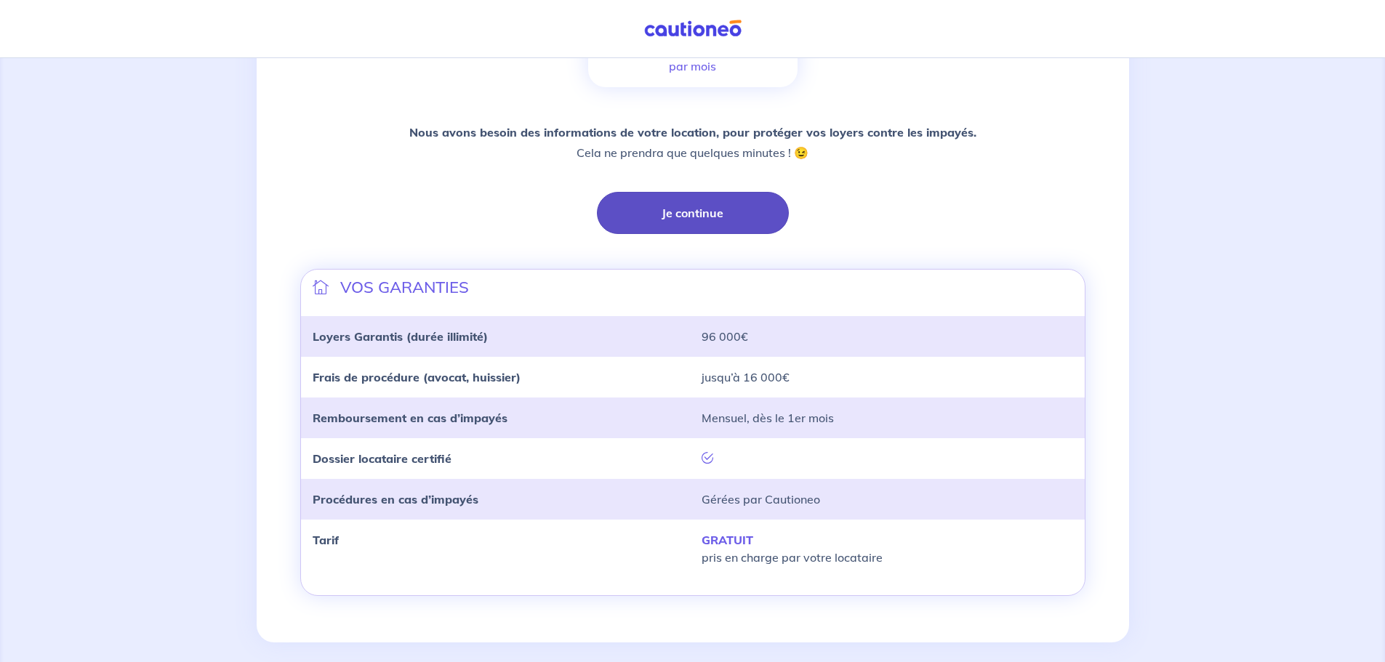
click at [720, 214] on button "Je continue" at bounding box center [693, 213] width 192 height 42
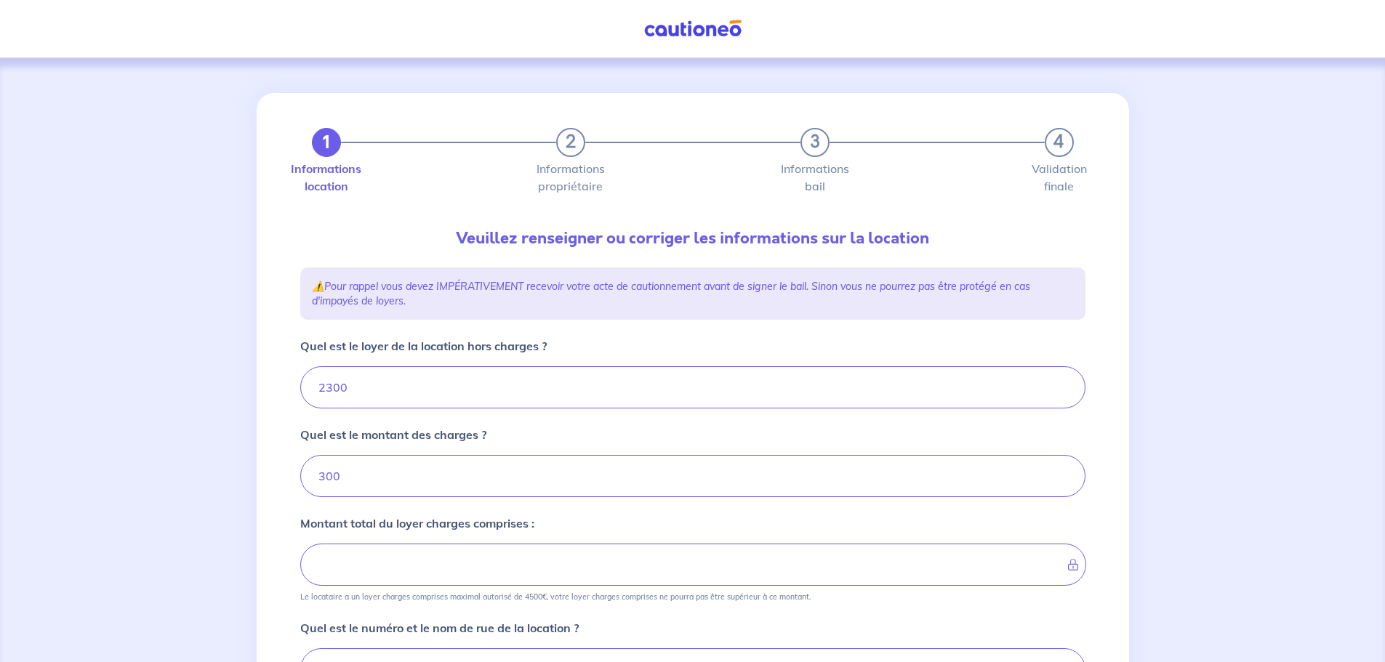
type input "2600"
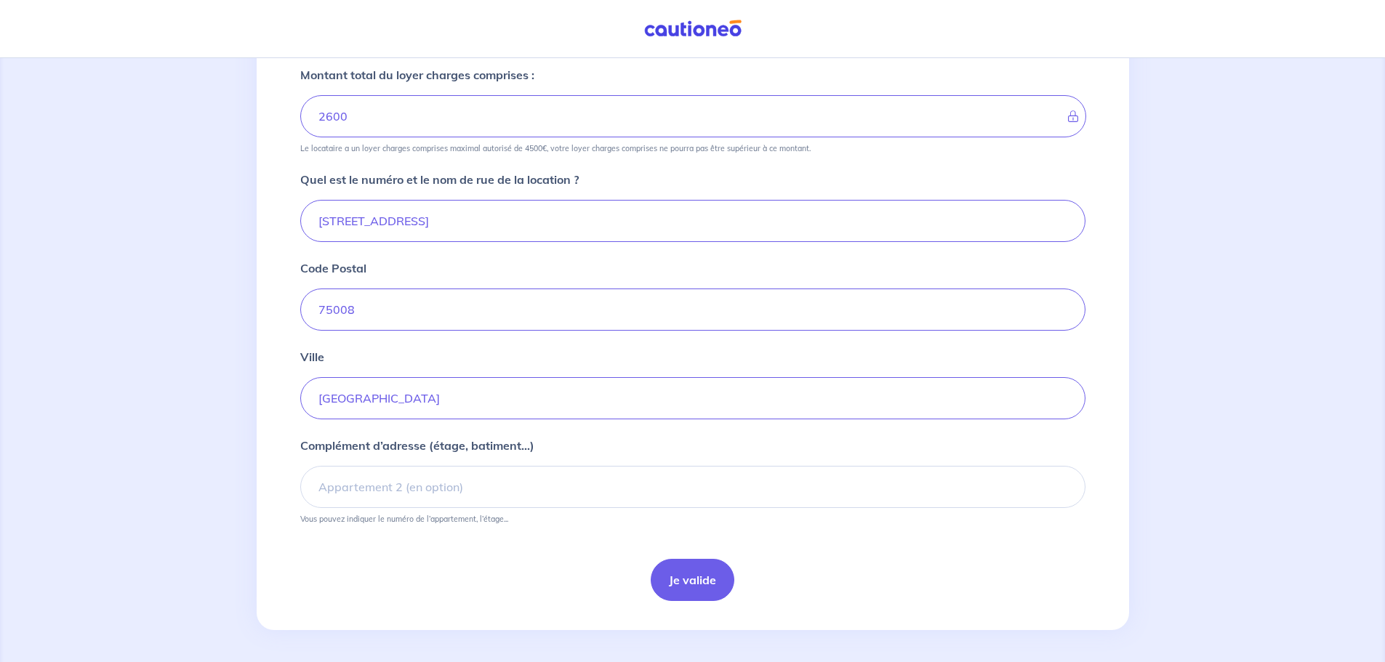
scroll to position [451, 0]
click at [702, 575] on button "Je valide" at bounding box center [693, 577] width 84 height 42
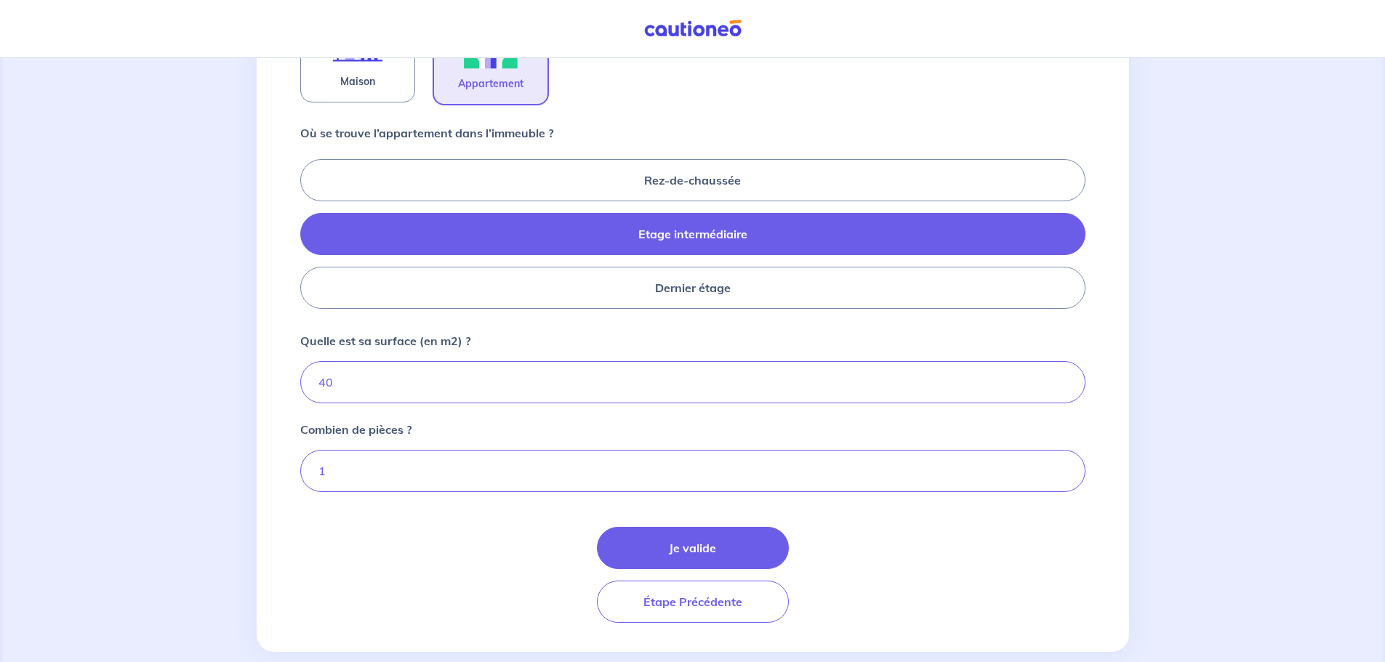
scroll to position [580, 0]
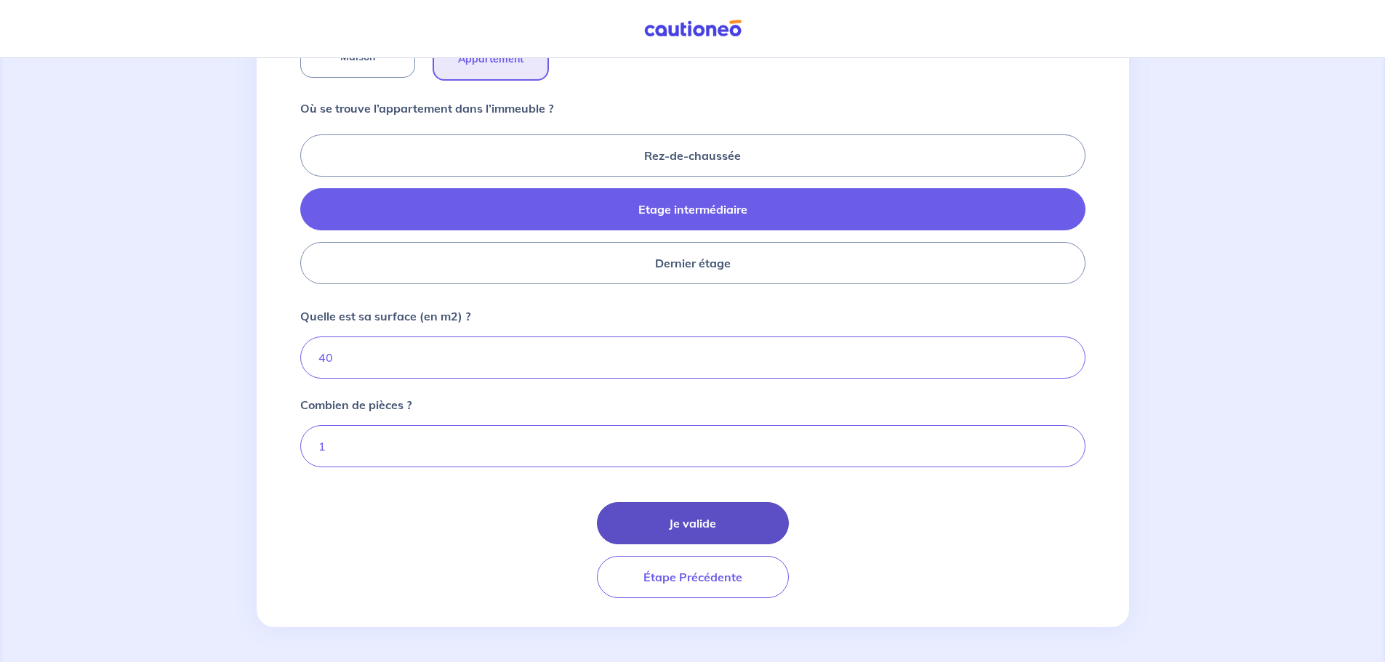
click at [736, 531] on button "Je valide" at bounding box center [693, 523] width 192 height 42
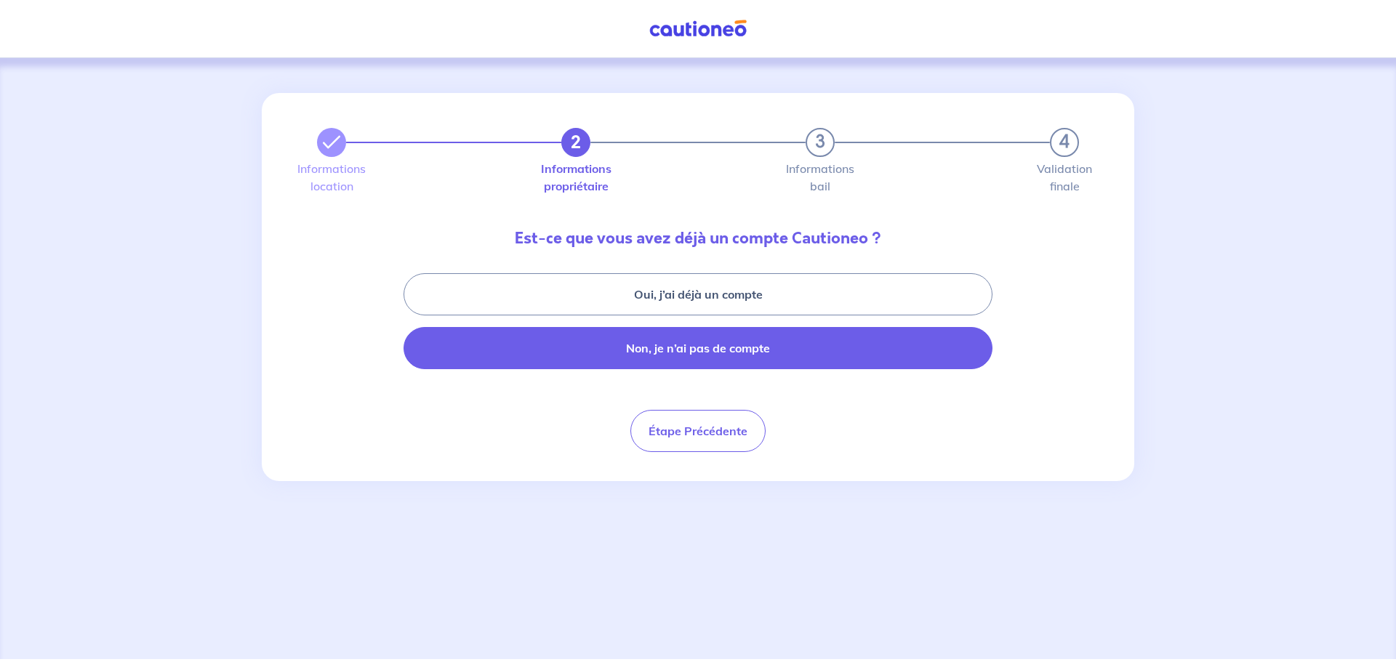
click at [717, 349] on button "Non, je n’ai pas de compte" at bounding box center [698, 348] width 589 height 42
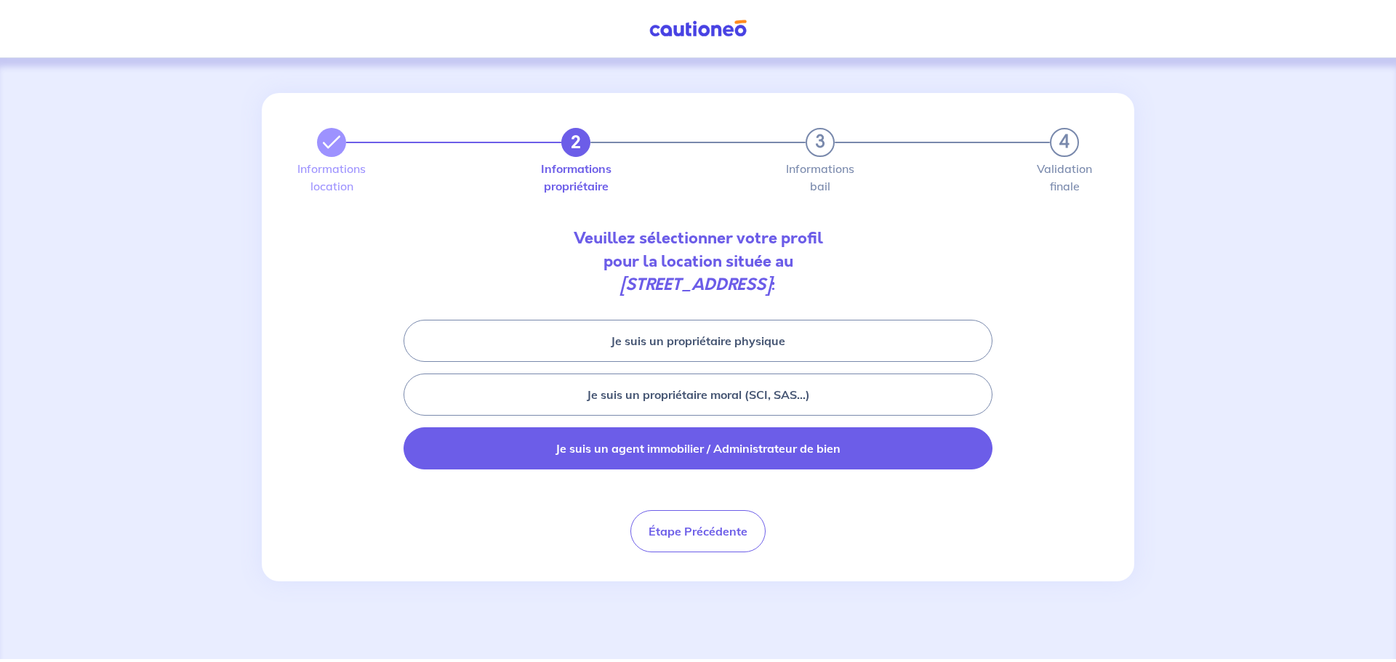
click at [706, 451] on button "Je suis un agent immobilier / Administrateur de bien" at bounding box center [698, 448] width 589 height 42
